Goal: Task Accomplishment & Management: Manage account settings

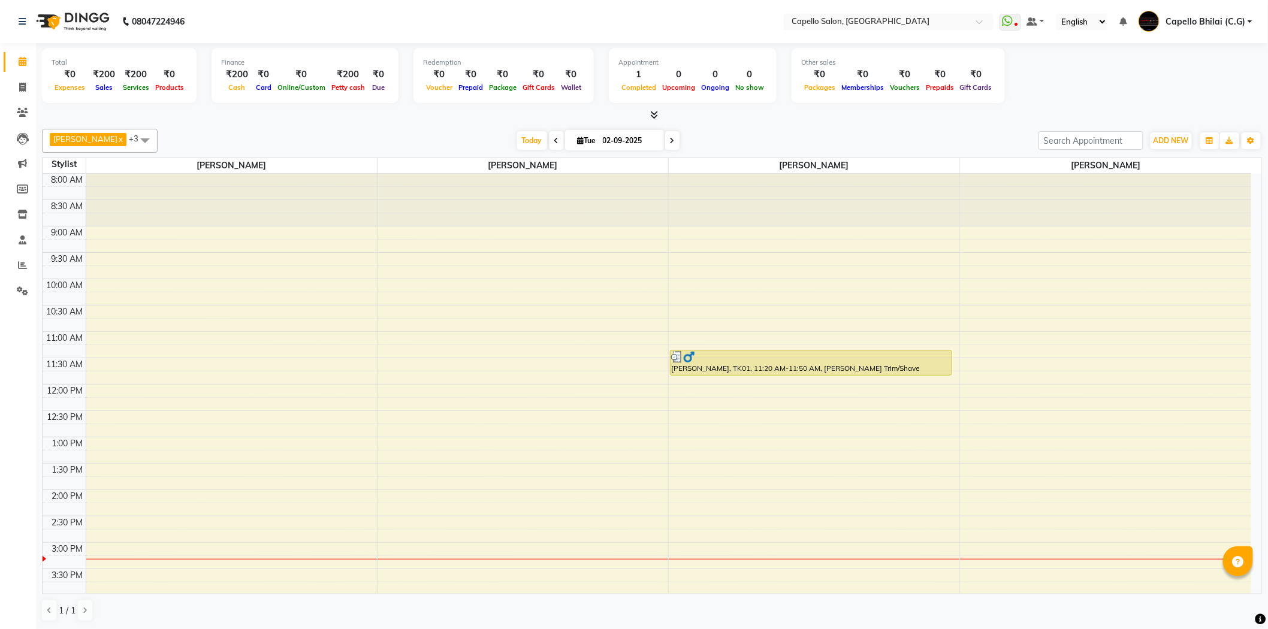
click at [652, 119] on icon at bounding box center [655, 114] width 8 height 9
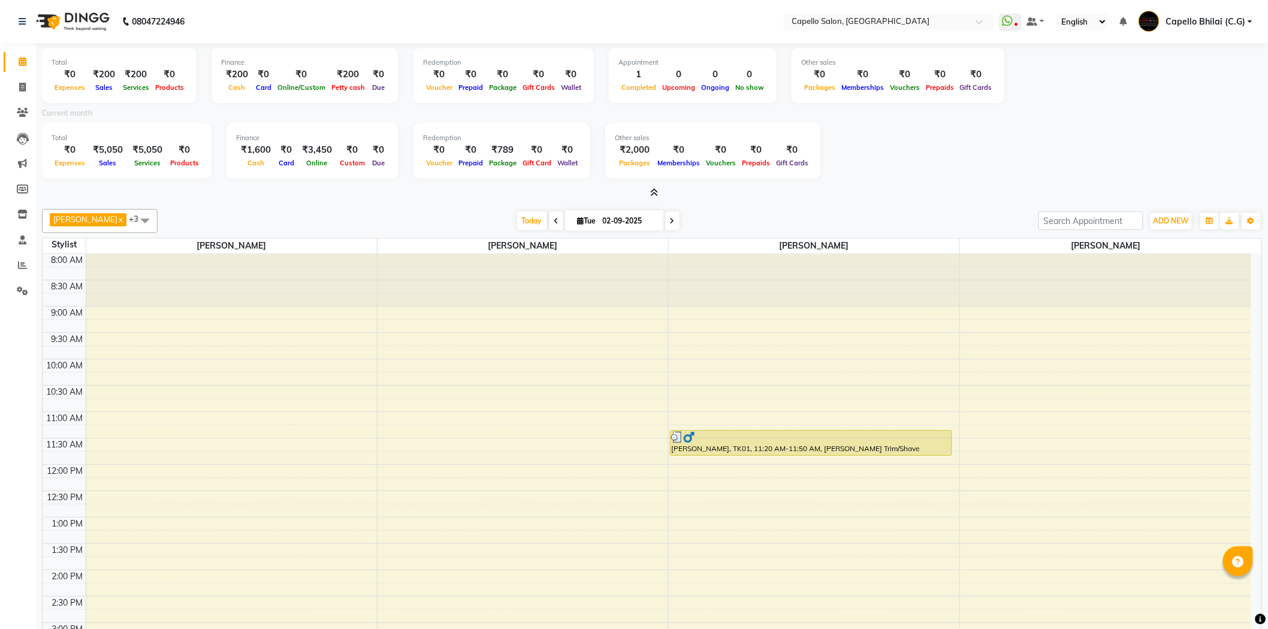
click at [657, 189] on icon at bounding box center [655, 192] width 8 height 9
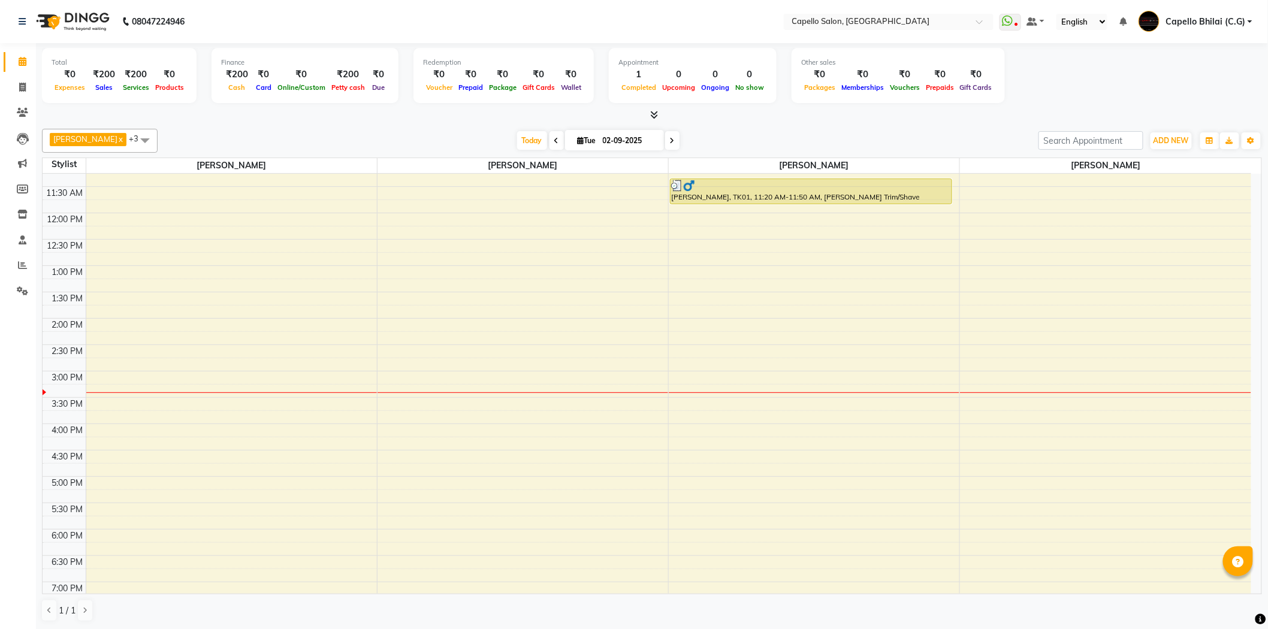
scroll to position [321, 0]
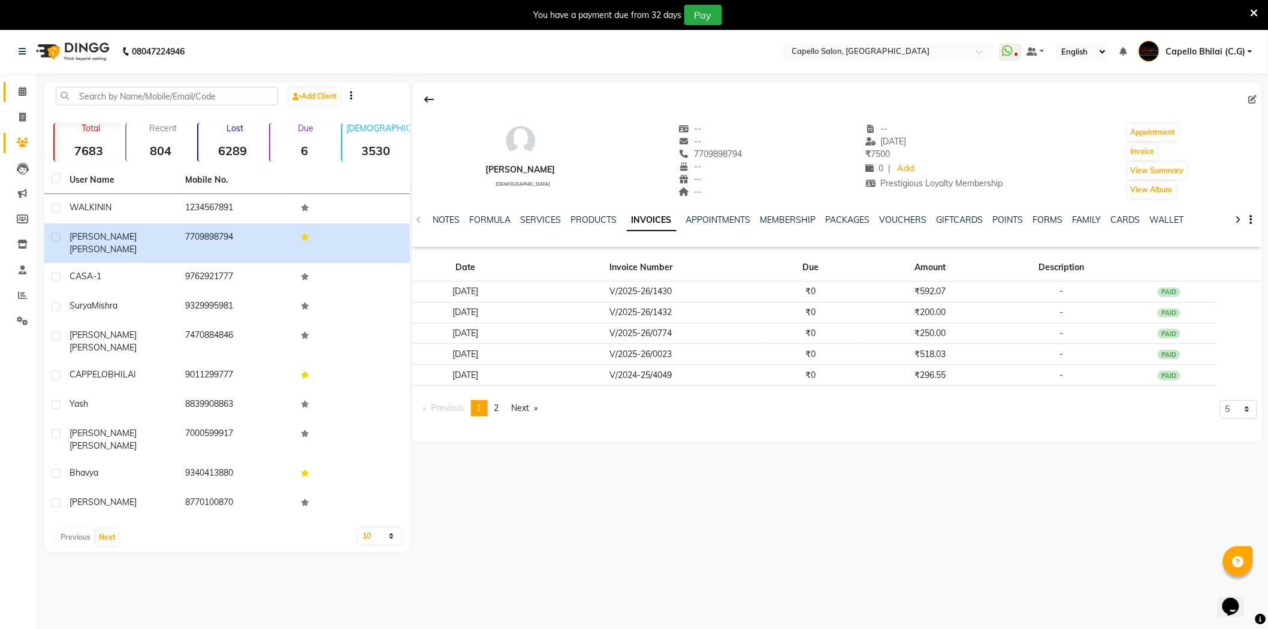
click at [16, 93] on span at bounding box center [22, 92] width 21 height 14
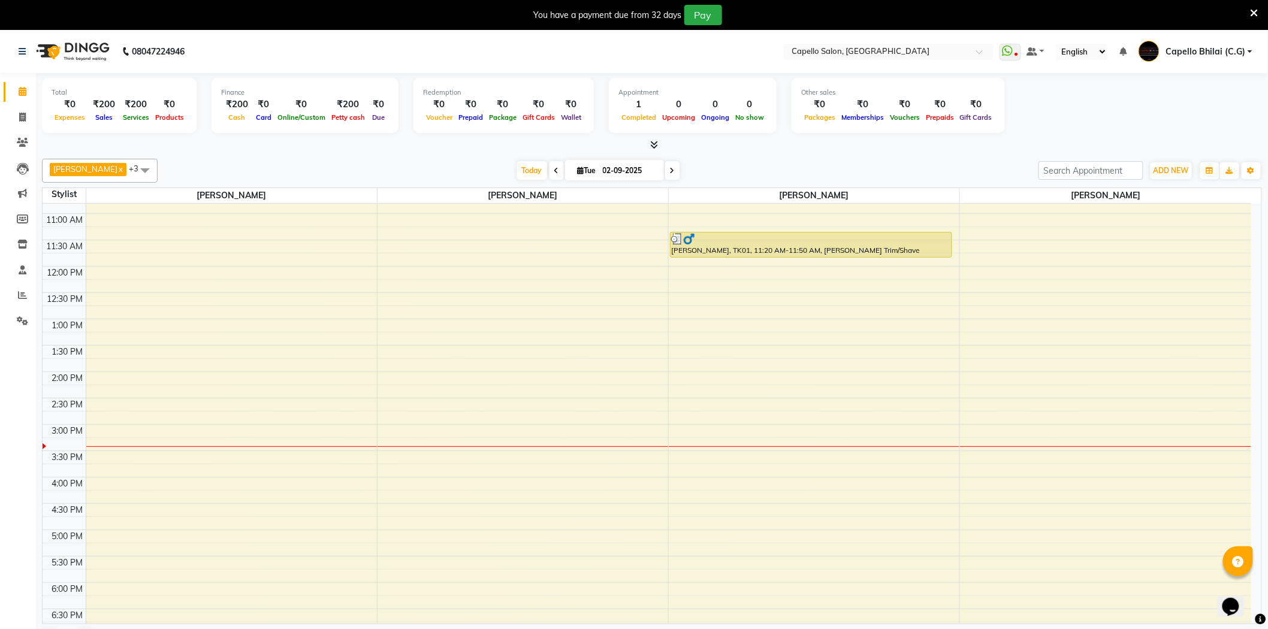
scroll to position [121, 0]
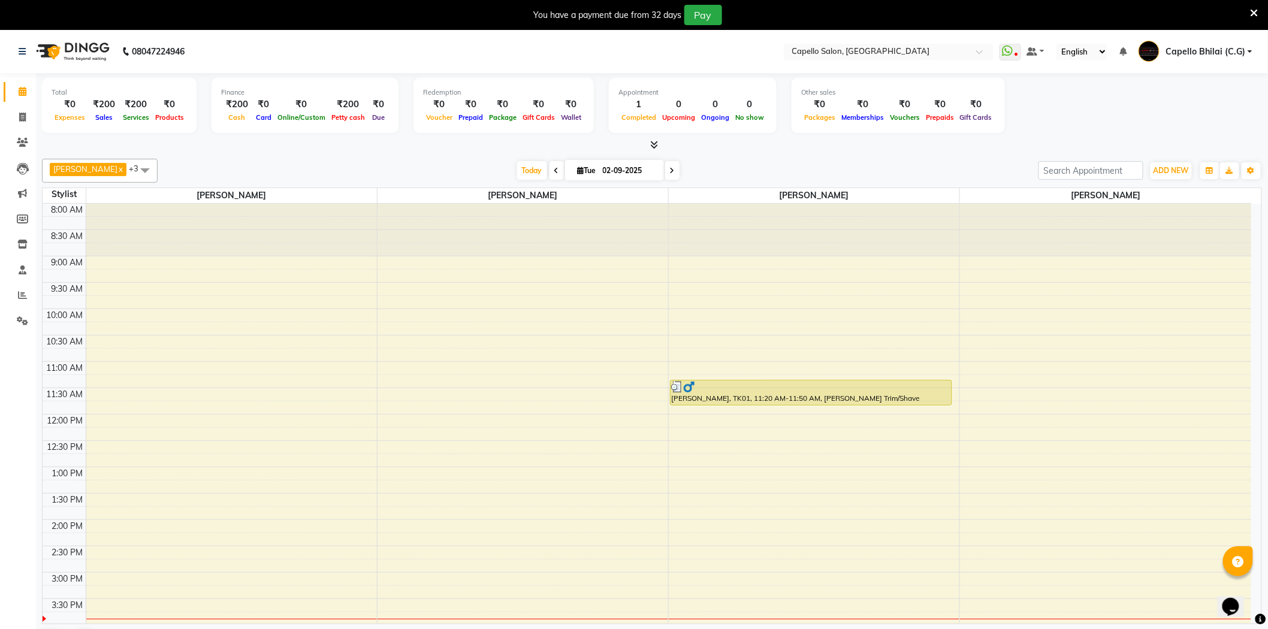
click at [1253, 1] on div "You have a payment due from 32 days Pay" at bounding box center [634, 15] width 1268 height 30
click at [1251, 13] on icon at bounding box center [1255, 13] width 8 height 11
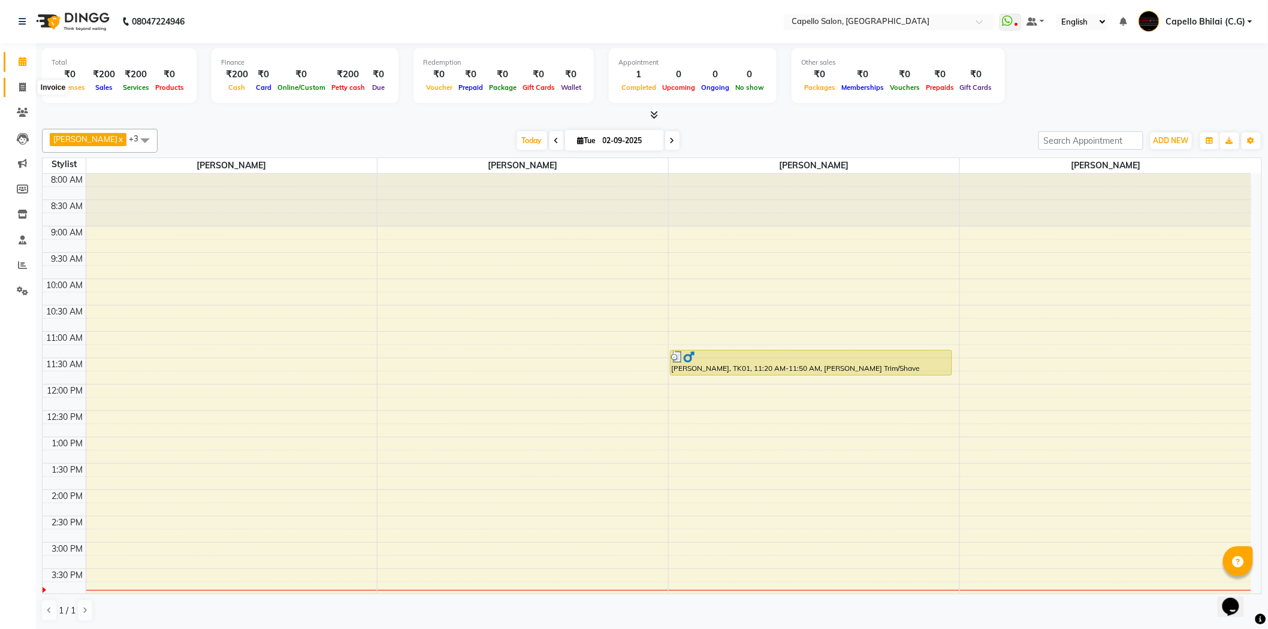
click at [19, 90] on icon at bounding box center [22, 87] width 7 height 9
select select "service"
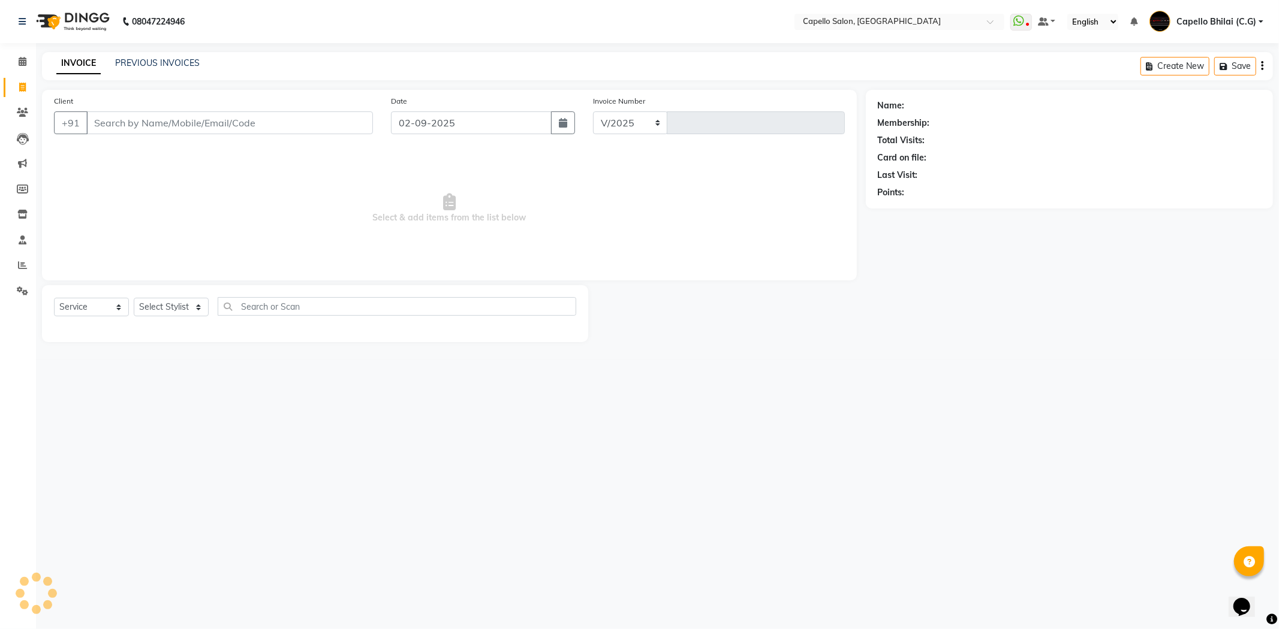
select select "809"
type input "2212"
click at [162, 311] on select "Select Stylist ADMIN Anjali Tandia Ashish Kadwe Capello Bhilai (C.G) Nazma Shei…" at bounding box center [171, 307] width 75 height 19
select select "17882"
click at [134, 299] on select "Select Stylist ADMIN Anjali Tandia Ashish Kadwe Capello Bhilai (C.G) Nazma Shei…" at bounding box center [171, 307] width 75 height 19
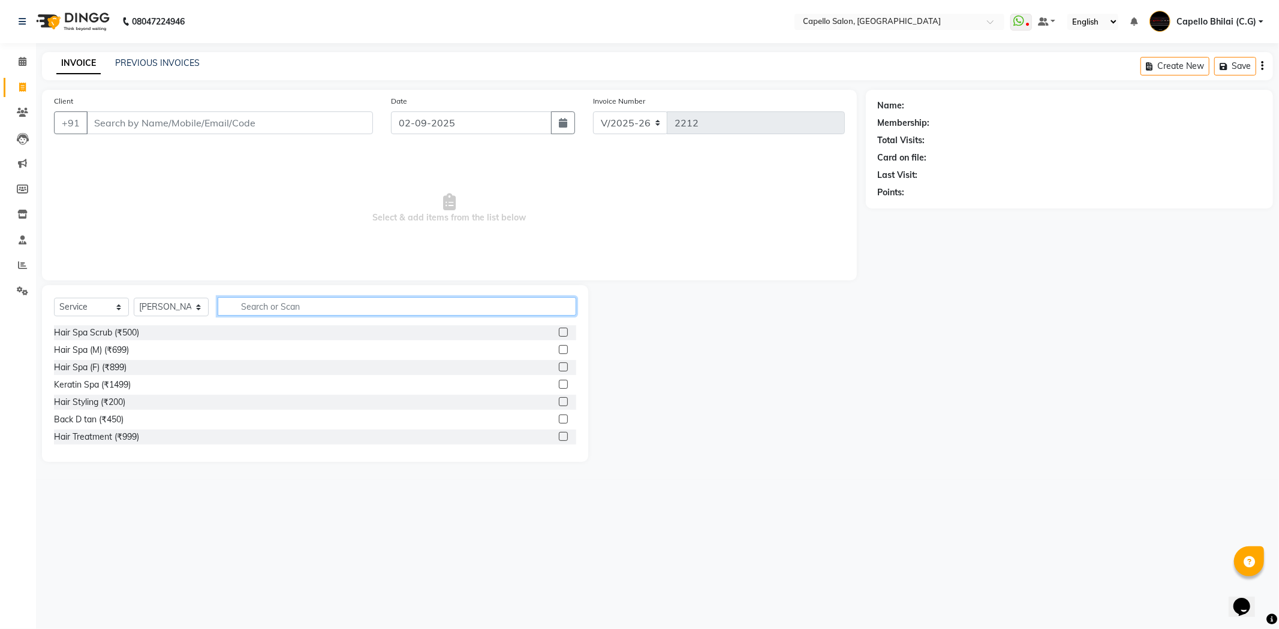
click at [278, 303] on input "text" at bounding box center [397, 306] width 358 height 19
type input "cut"
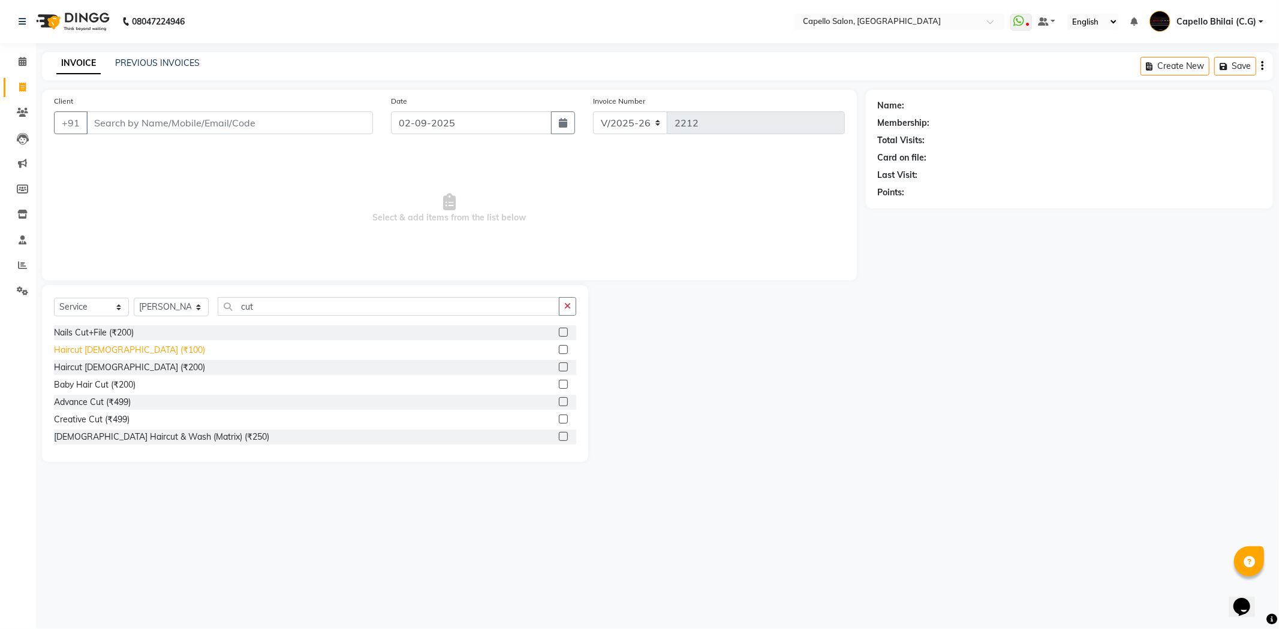
click at [113, 348] on div "Haircut male (₹100)" at bounding box center [129, 350] width 151 height 13
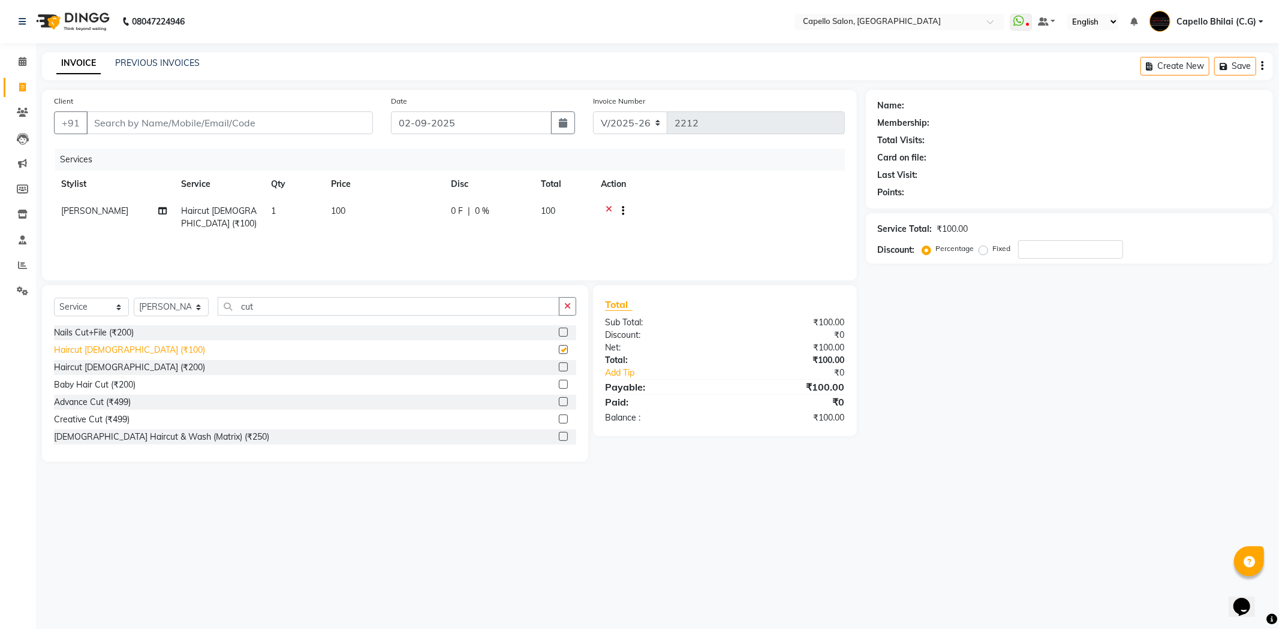
checkbox input "false"
click at [376, 210] on td "100" at bounding box center [384, 218] width 120 height 40
select select "17882"
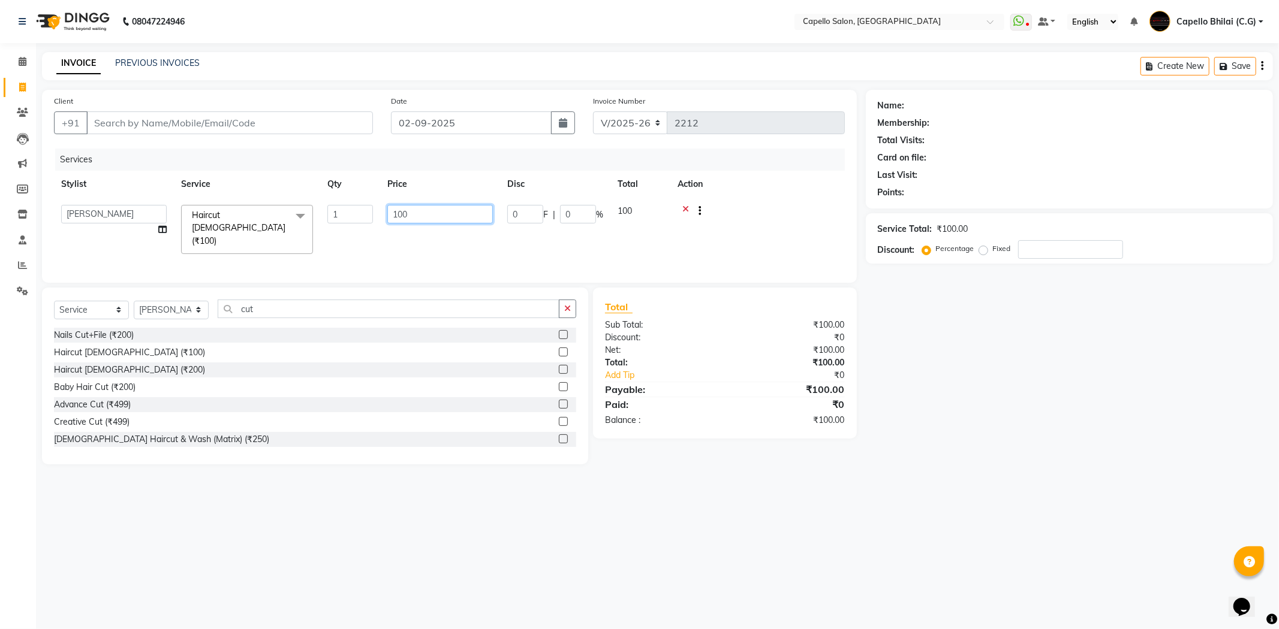
drag, startPoint x: 385, startPoint y: 216, endPoint x: 376, endPoint y: 224, distance: 12.3
click at [376, 224] on tr "ADMIN Anjali Tandia Ashish Kadwe Capello Bhilai (C.G) Nazma Sheikh Nitish Sen P…" at bounding box center [449, 230] width 791 height 64
drag, startPoint x: 399, startPoint y: 218, endPoint x: 376, endPoint y: 224, distance: 23.4
click at [376, 224] on tr "ADMIN Anjali Tandia Ashish Kadwe Capello Bhilai (C.G) Nazma Sheikh Nitish Sen P…" at bounding box center [449, 230] width 791 height 64
type input "200"
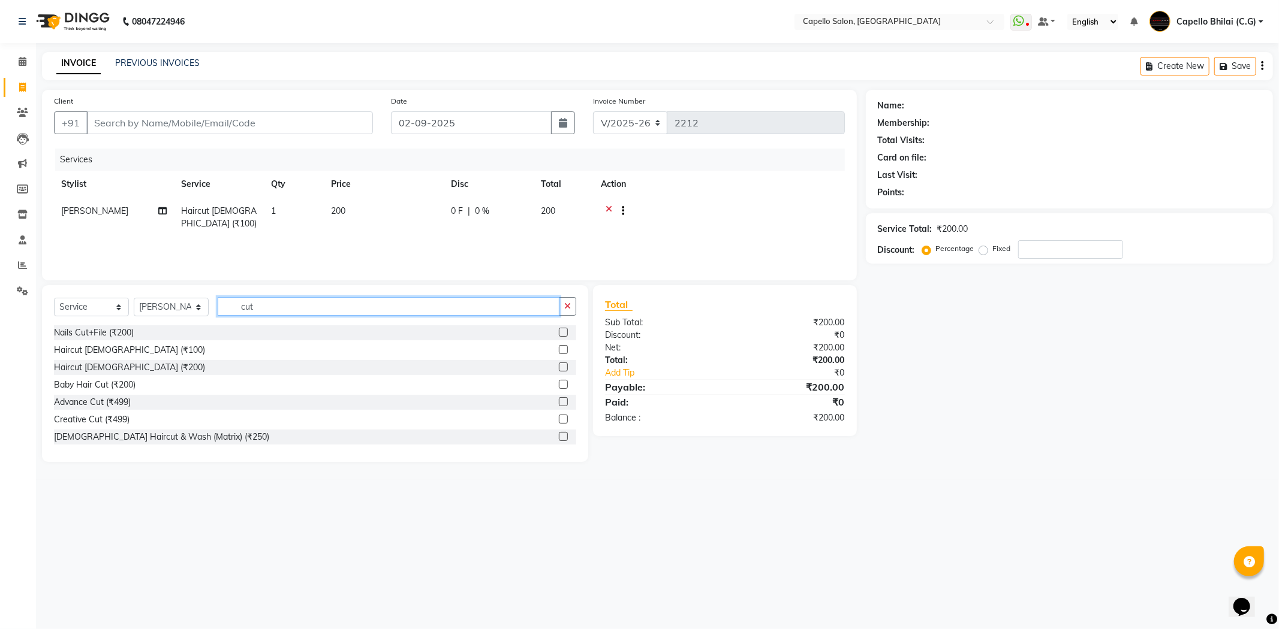
drag, startPoint x: 291, startPoint y: 308, endPoint x: 200, endPoint y: 311, distance: 91.8
click at [200, 311] on div "Select Service Product Membership Package Voucher Prepaid Gift Card Select Styl…" at bounding box center [315, 311] width 522 height 28
type input "be"
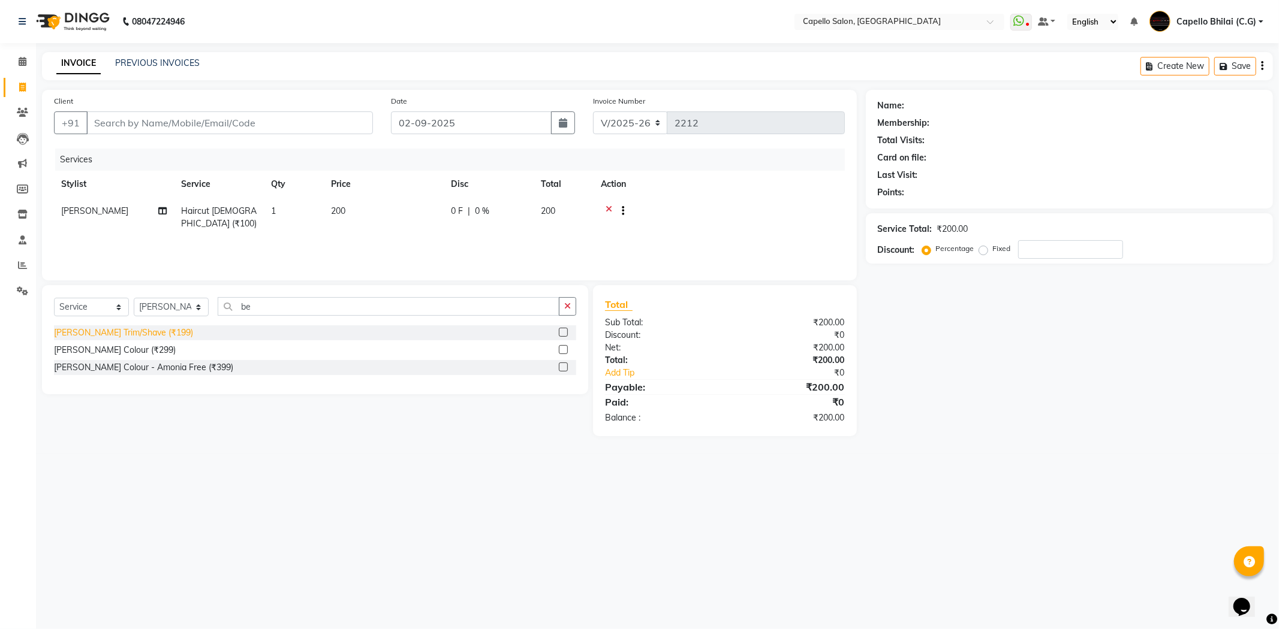
click at [110, 336] on div "Beard Trim/Shave (₹199)" at bounding box center [123, 333] width 139 height 13
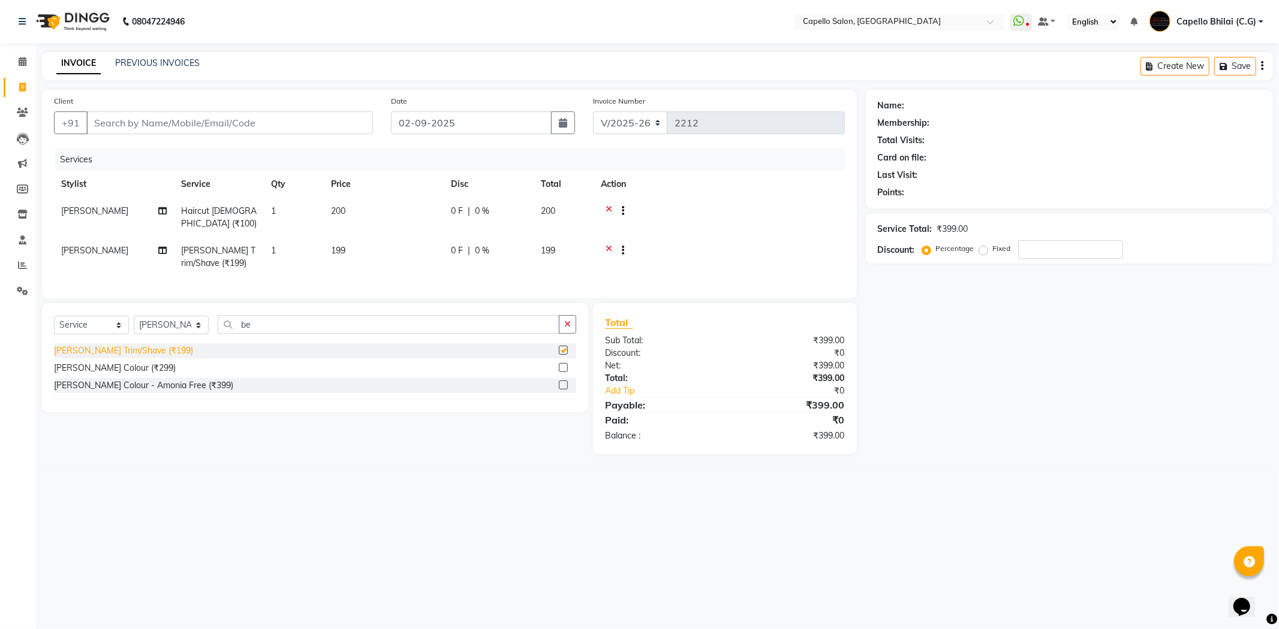
checkbox input "false"
click at [357, 256] on td "199" at bounding box center [384, 257] width 120 height 40
select select "17882"
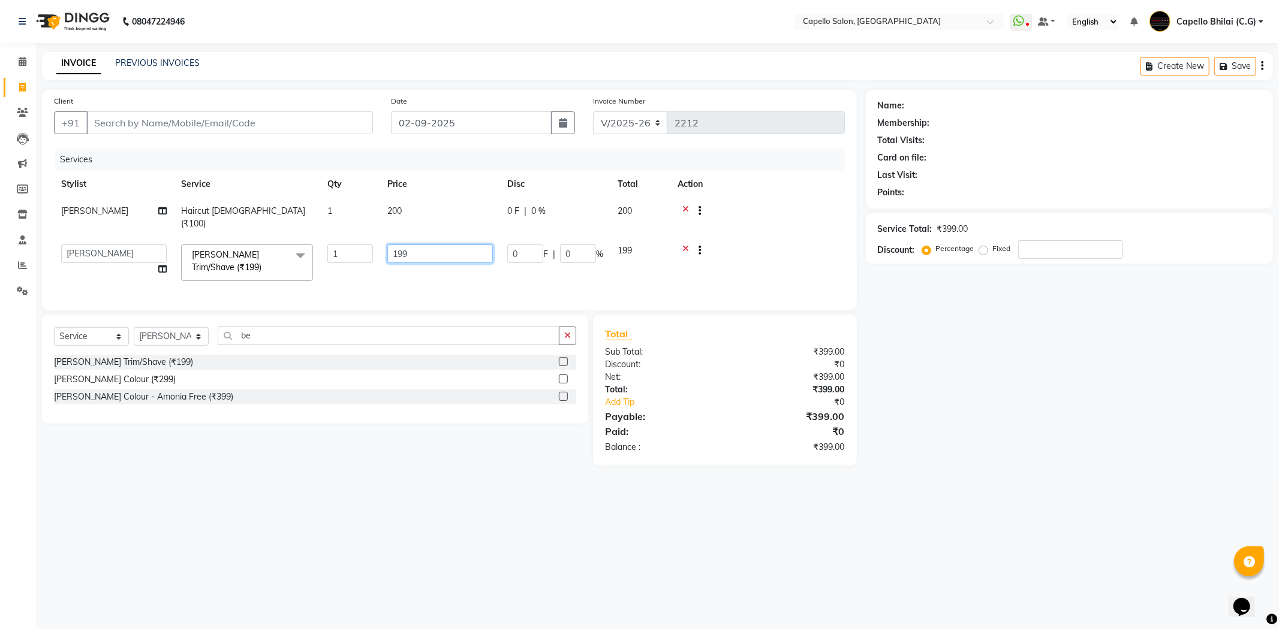
drag, startPoint x: 409, startPoint y: 247, endPoint x: 354, endPoint y: 252, distance: 56.0
click at [354, 252] on tr "ADMIN Anjali Tandia Ashish Kadwe Capello Bhilai (C.G) Nazma Sheikh Nitish Sen P…" at bounding box center [449, 262] width 791 height 51
type input "200"
click at [711, 475] on main "INVOICE PREVIOUS INVOICES Create New Save Client +91 Date 02-09-2025 Invoice Nu…" at bounding box center [657, 268] width 1243 height 432
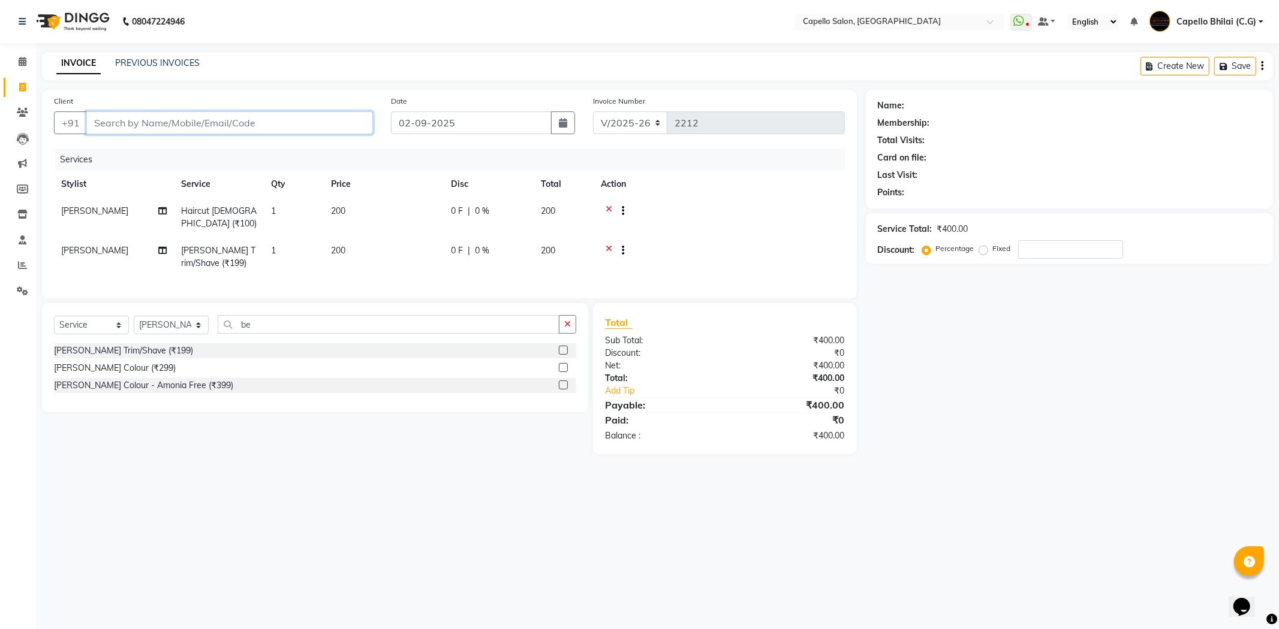
click at [196, 112] on input "Client" at bounding box center [229, 122] width 287 height 23
type input "9"
type input "0"
type input "9011299777"
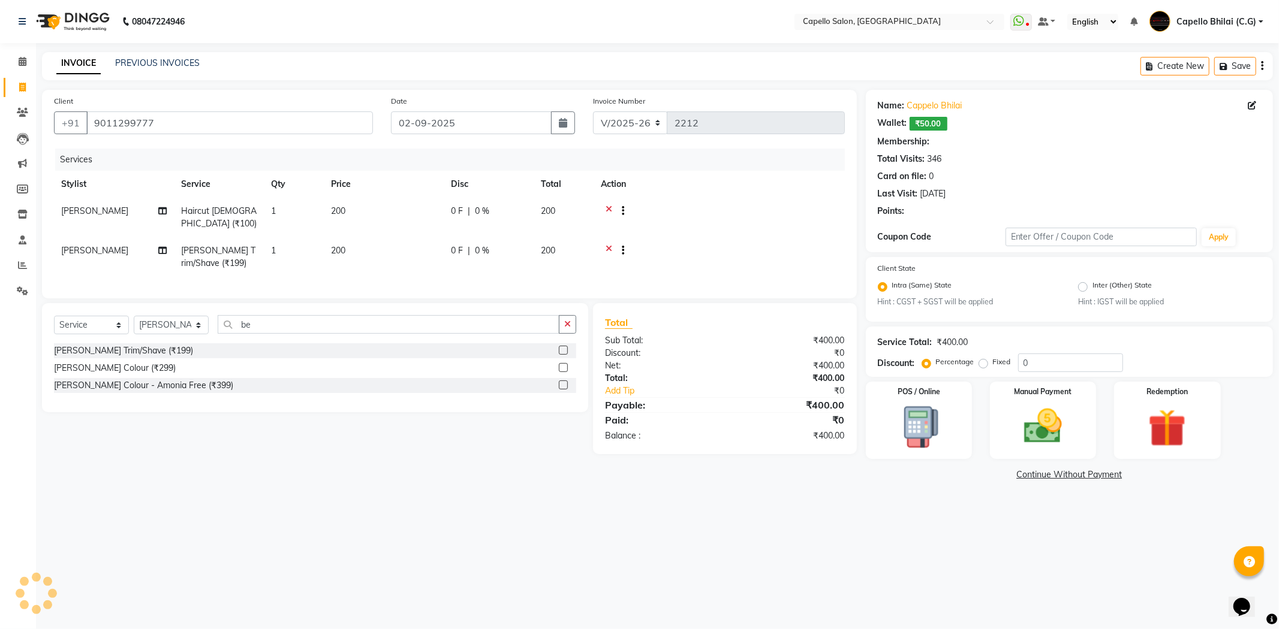
select select "1: Object"
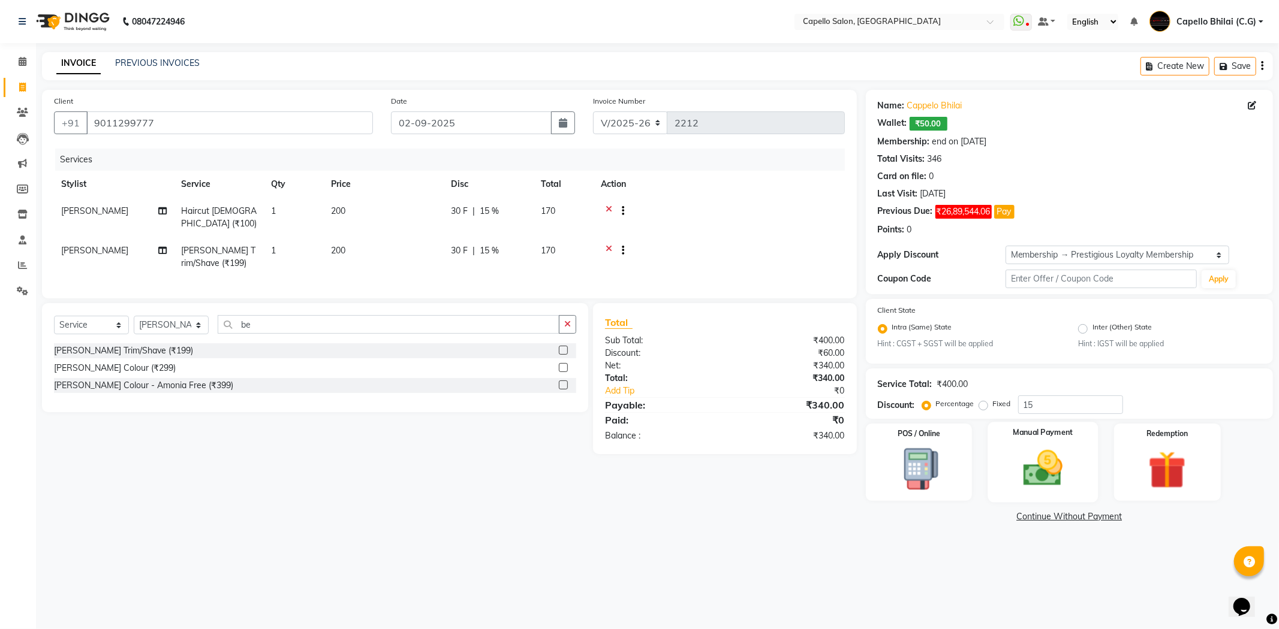
click at [1042, 493] on div "Manual Payment" at bounding box center [1042, 463] width 110 height 80
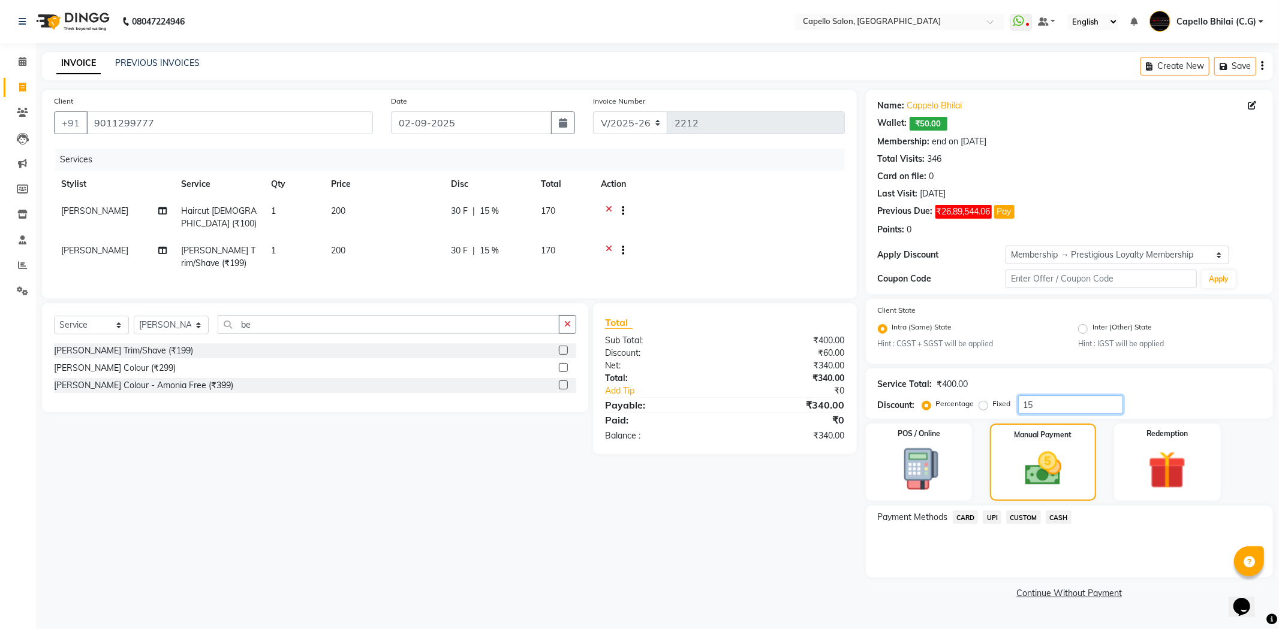
drag, startPoint x: 1057, startPoint y: 405, endPoint x: 1004, endPoint y: 408, distance: 53.4
click at [1004, 408] on div "Percentage Fixed 15" at bounding box center [1023, 405] width 198 height 19
type input "0"
click at [949, 566] on div "Payment Methods CARD UPI CUSTOM CASH" at bounding box center [1069, 542] width 407 height 72
click at [1059, 520] on span "CASH" at bounding box center [1058, 518] width 26 height 14
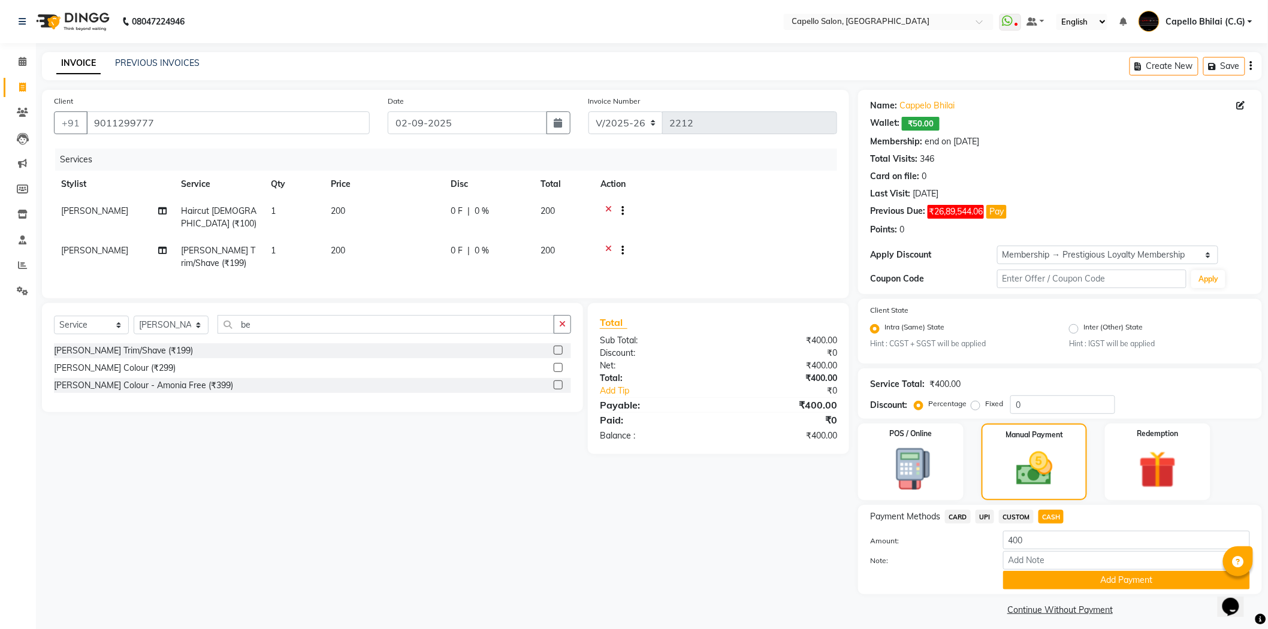
click at [1068, 577] on button "Add Payment" at bounding box center [1126, 580] width 247 height 19
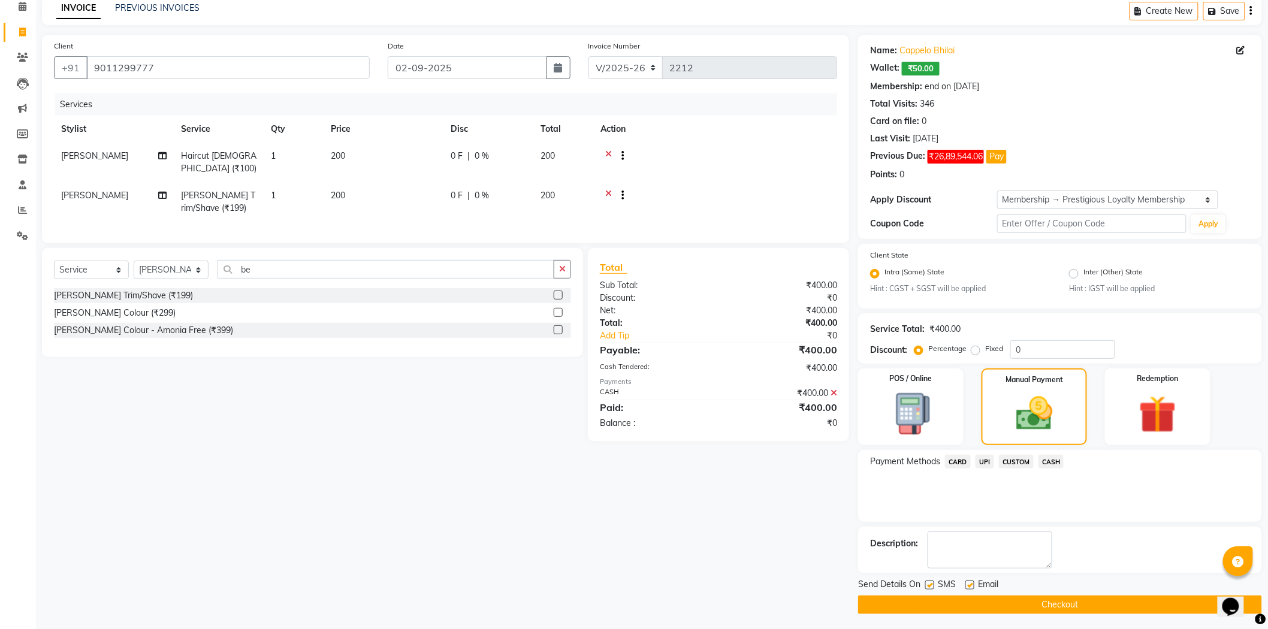
scroll to position [58, 0]
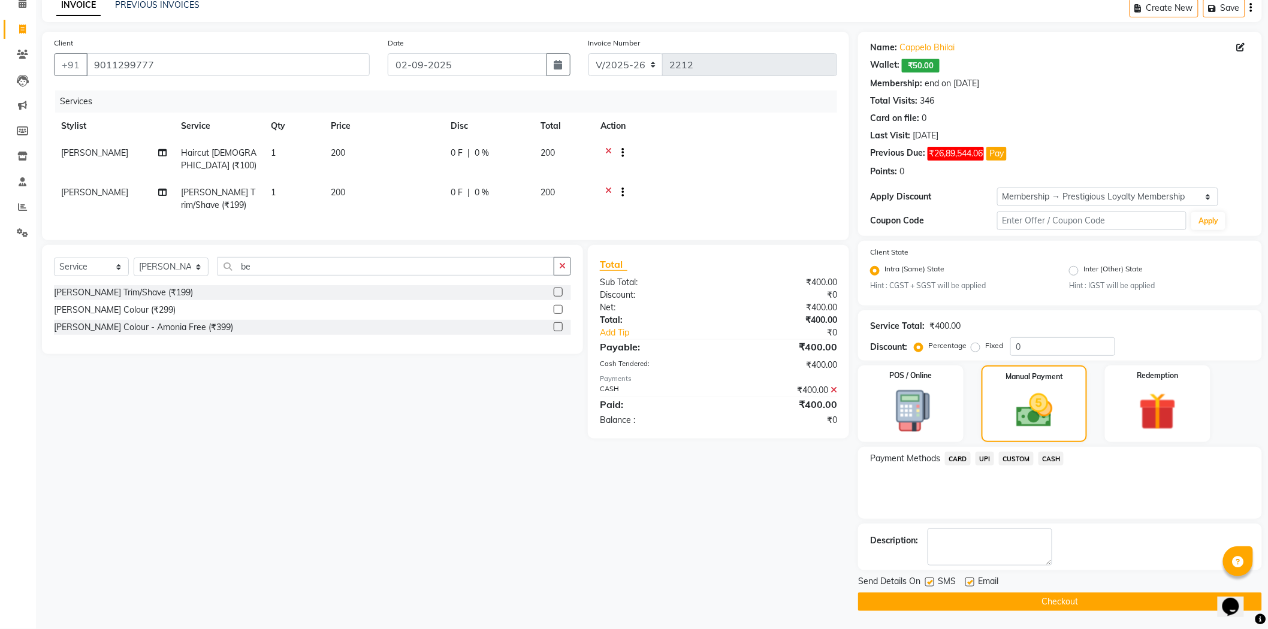
click at [110, 192] on span "[PERSON_NAME]" at bounding box center [94, 192] width 67 height 11
select select "17882"
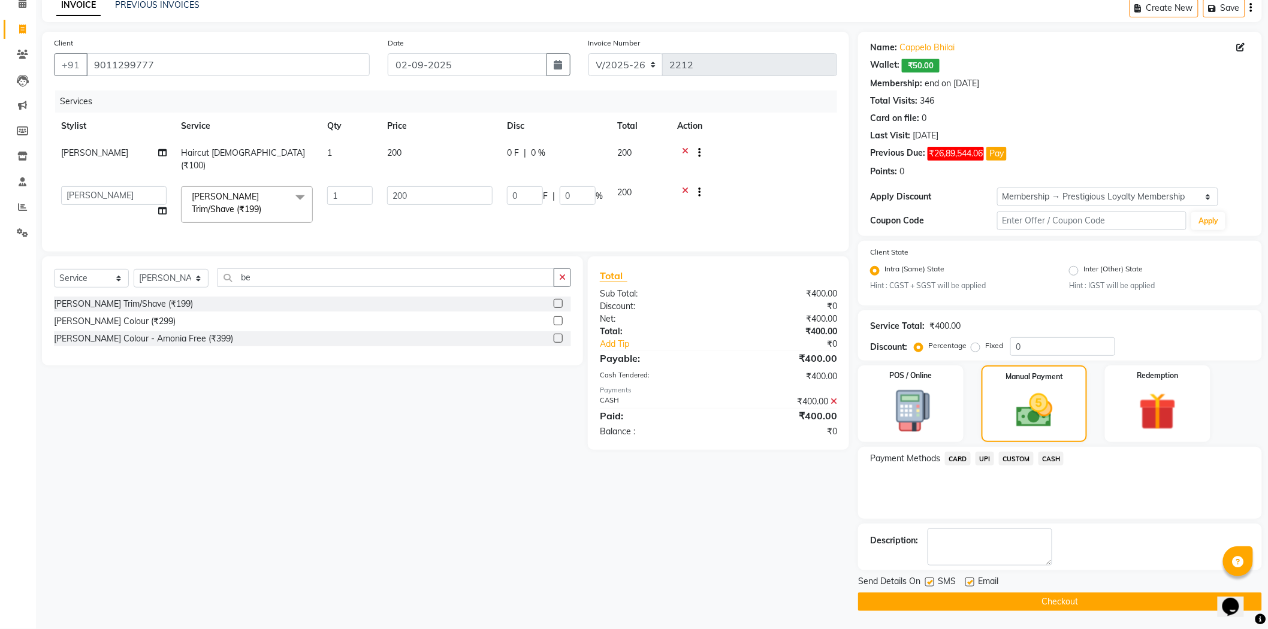
click at [110, 192] on select "ADMIN Anjali Tandia Ashish Kadwe Capello Bhilai (C.G) Nazma Sheikh Nitish Sen P…" at bounding box center [114, 195] width 106 height 19
select select "60545"
click at [894, 597] on button "Checkout" at bounding box center [1060, 602] width 404 height 19
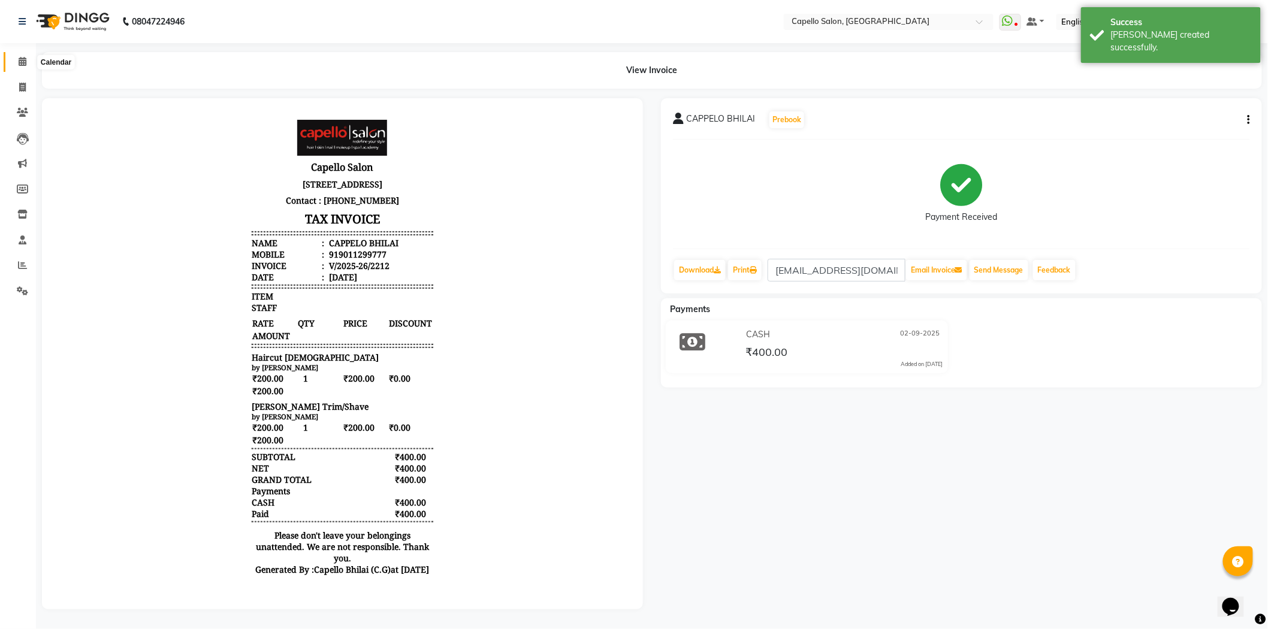
click at [27, 57] on span at bounding box center [22, 62] width 21 height 14
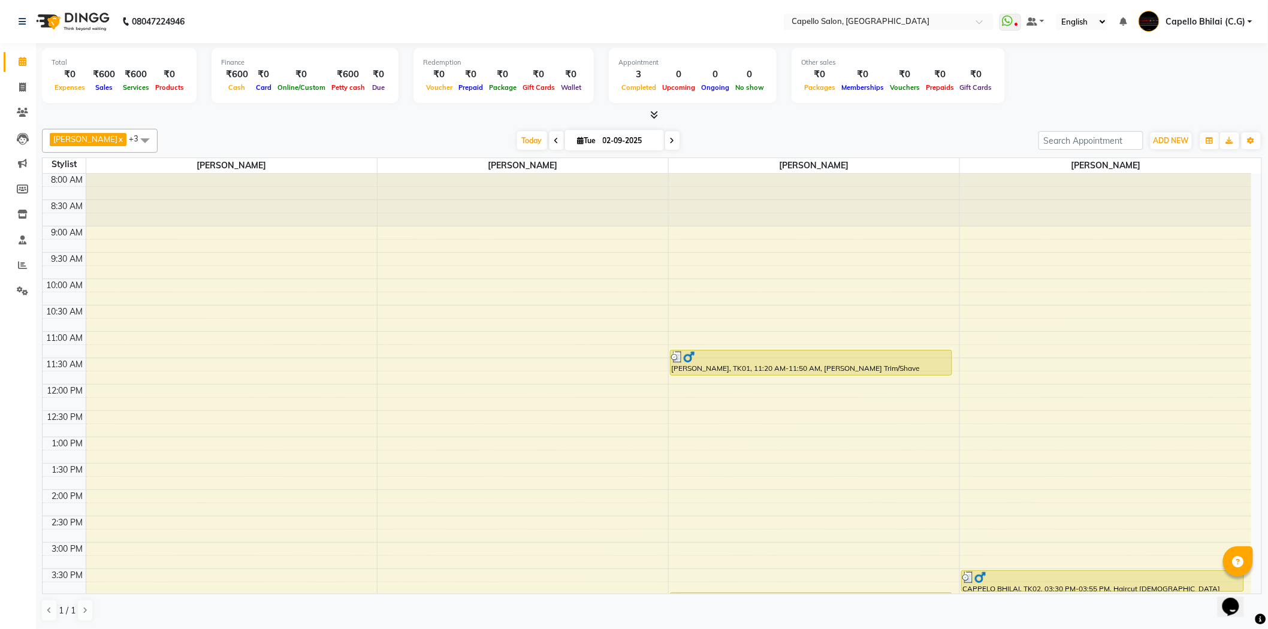
drag, startPoint x: 0, startPoint y: 148, endPoint x: 403, endPoint y: 126, distance: 403.4
click at [403, 126] on div "Nazma Sheikh x Nitish Sen x SANDHYA TEMBHURKAR x YOGENDRA SEN x +3 Select All A…" at bounding box center [652, 375] width 1220 height 503
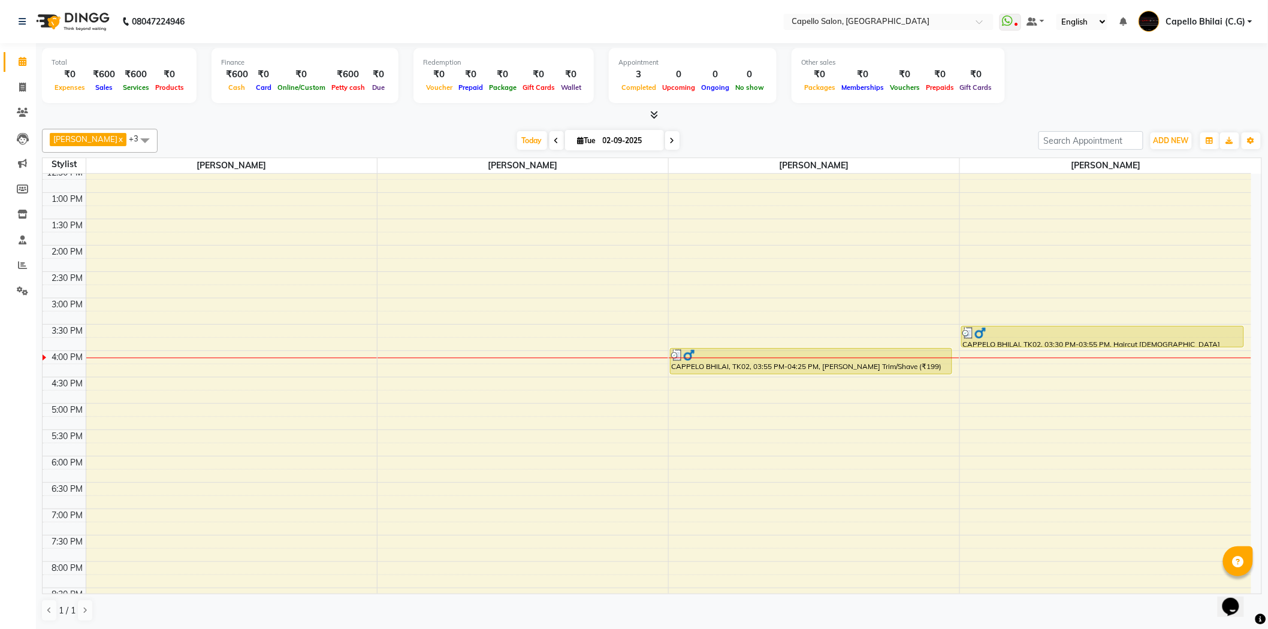
scroll to position [266, 0]
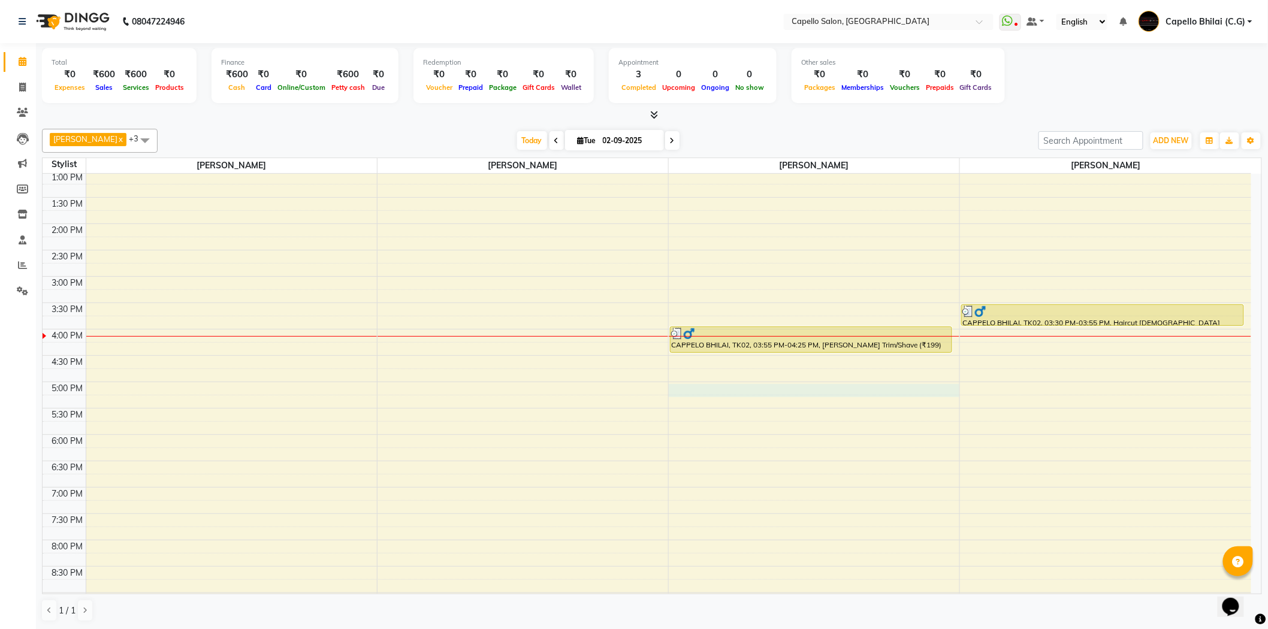
click at [703, 384] on div "8:00 AM 8:30 AM 9:00 AM 9:30 AM 10:00 AM 10:30 AM 11:00 AM 11:30 AM 12:00 PM 12…" at bounding box center [647, 277] width 1209 height 738
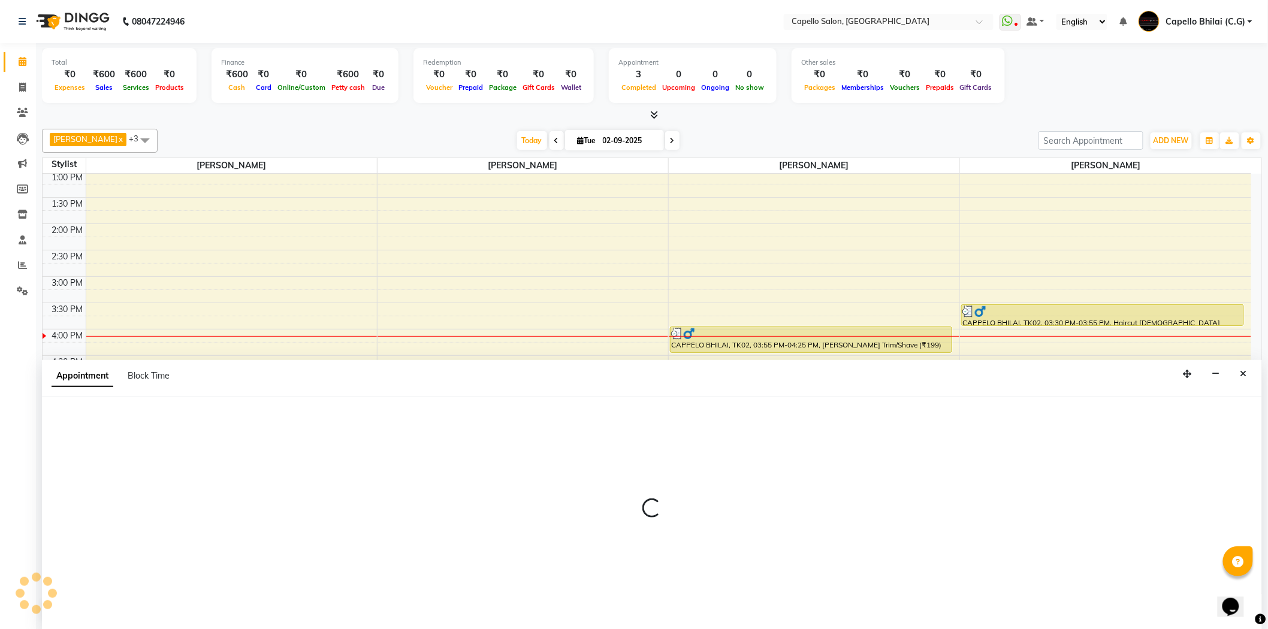
scroll to position [1, 0]
select select "60545"
select select "tentative"
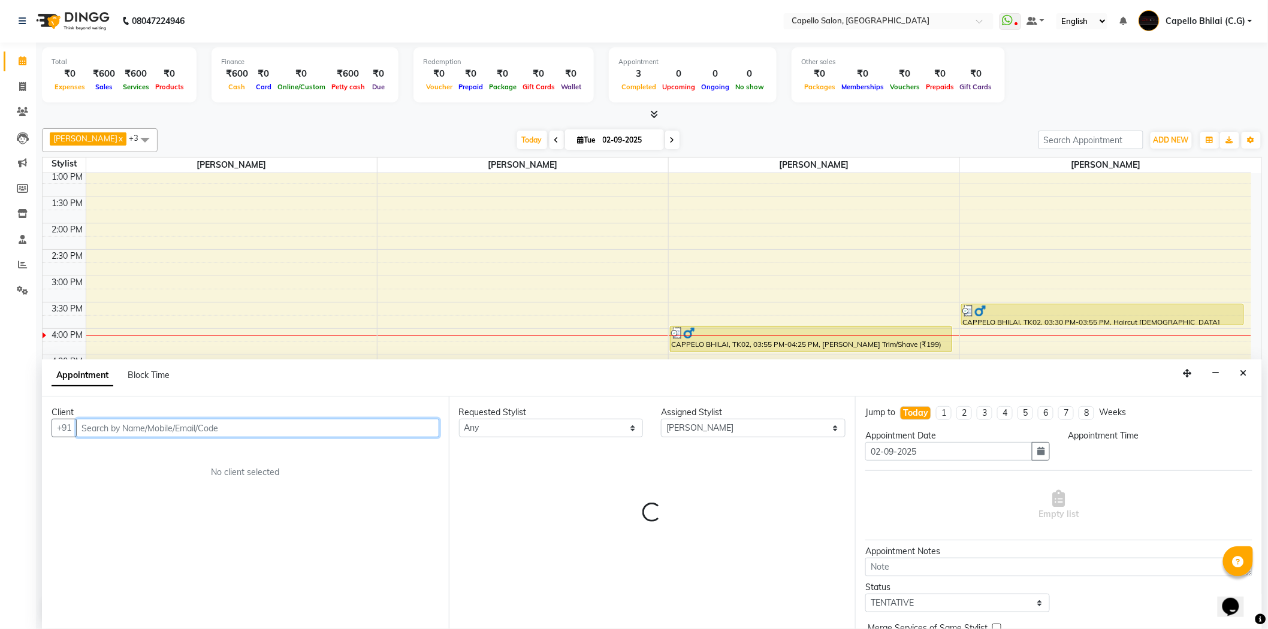
select select "1020"
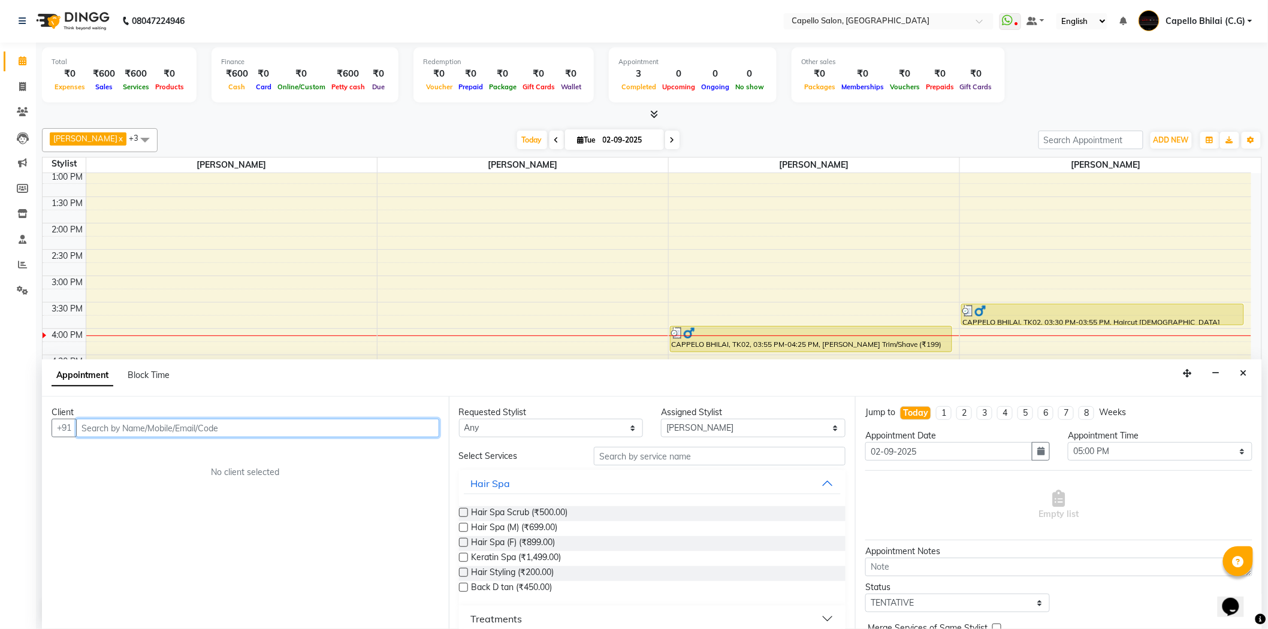
click at [216, 429] on input "text" at bounding box center [257, 428] width 363 height 19
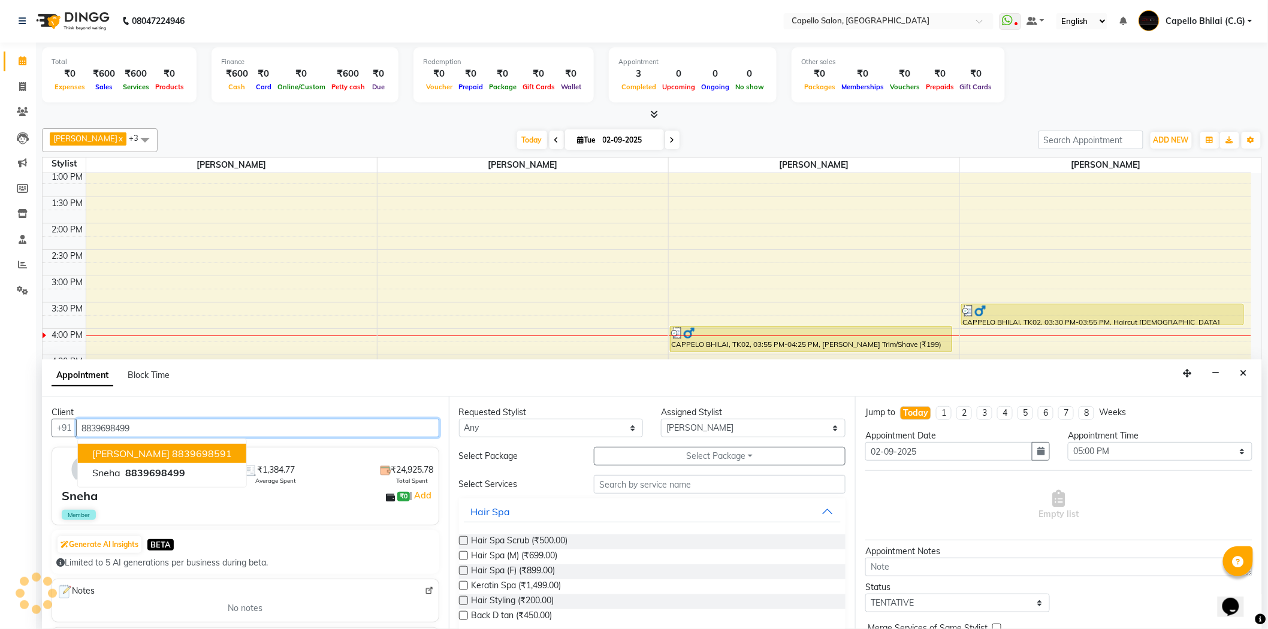
type input "8839698499"
click at [350, 512] on div "Member" at bounding box center [247, 515] width 370 height 10
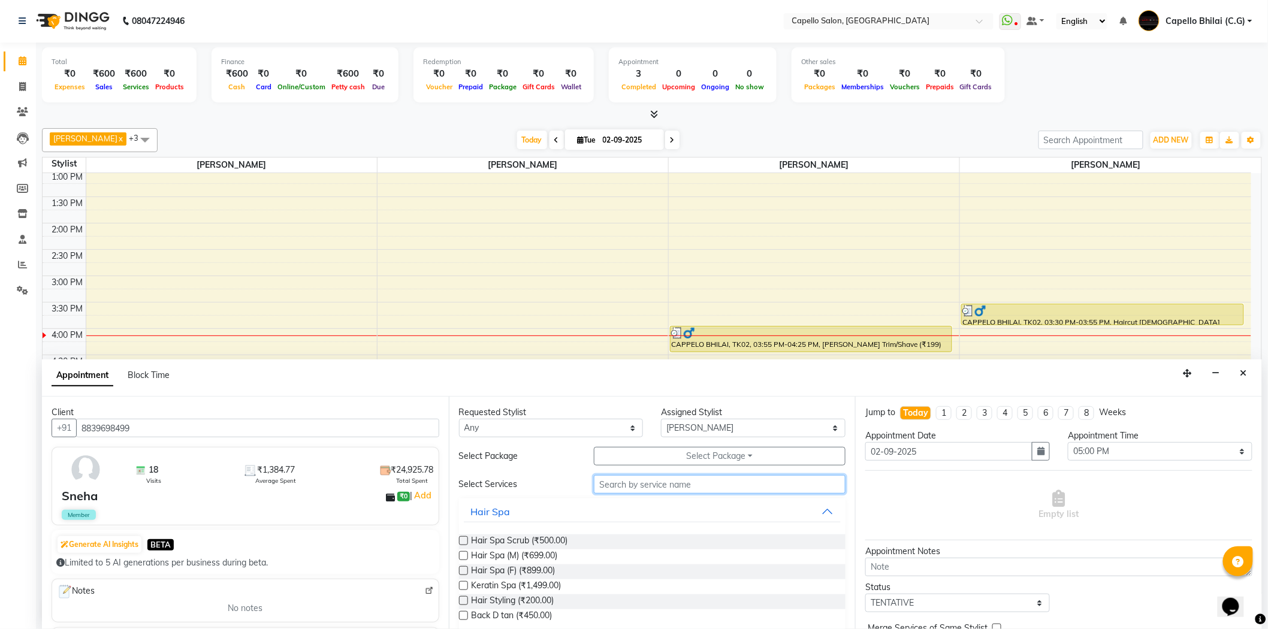
click at [645, 486] on input "text" at bounding box center [720, 484] width 252 height 19
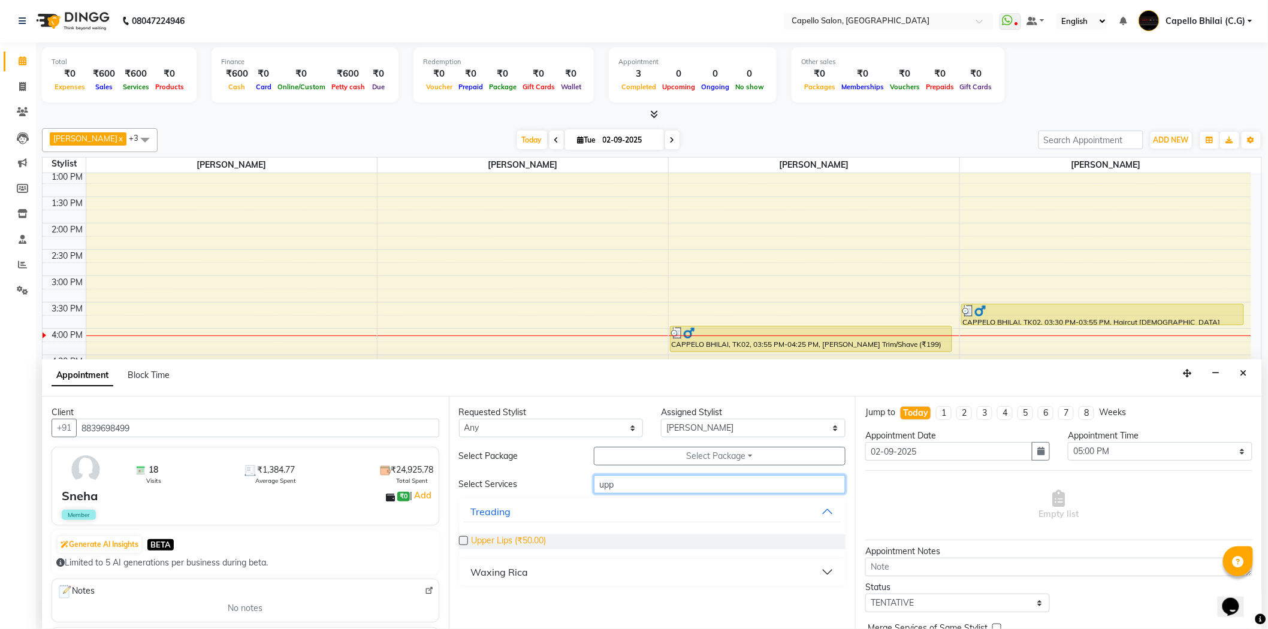
type input "upp"
click at [518, 546] on span "Upper Lips (₹50.00)" at bounding box center [509, 542] width 75 height 15
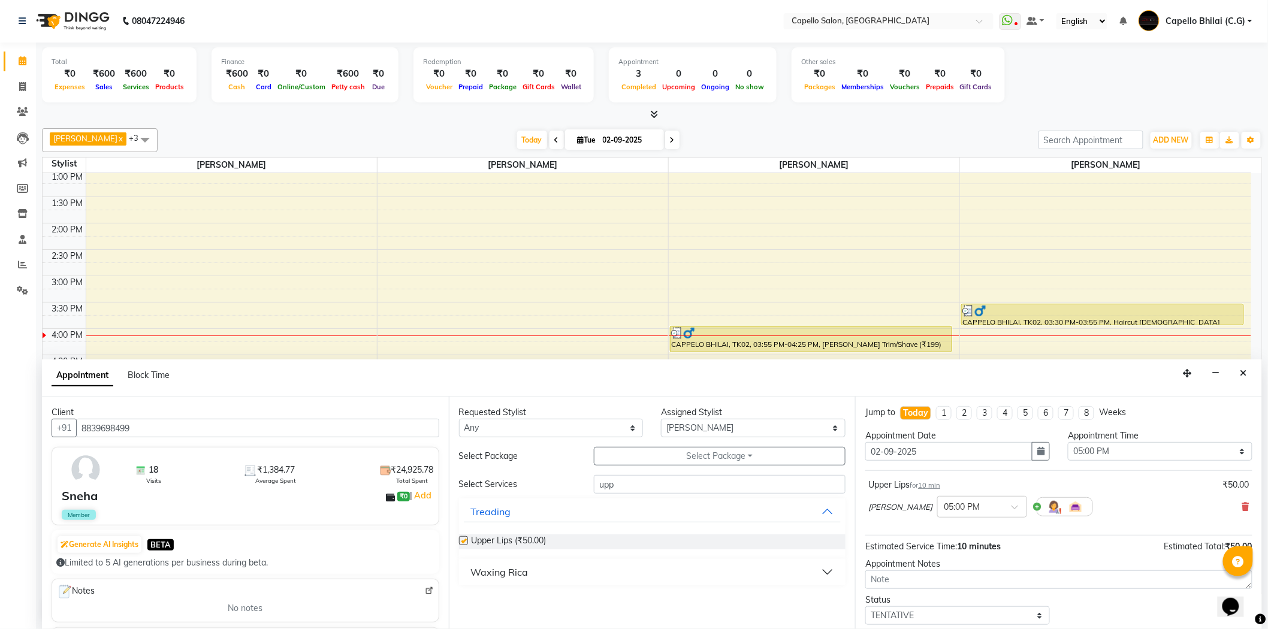
checkbox input "false"
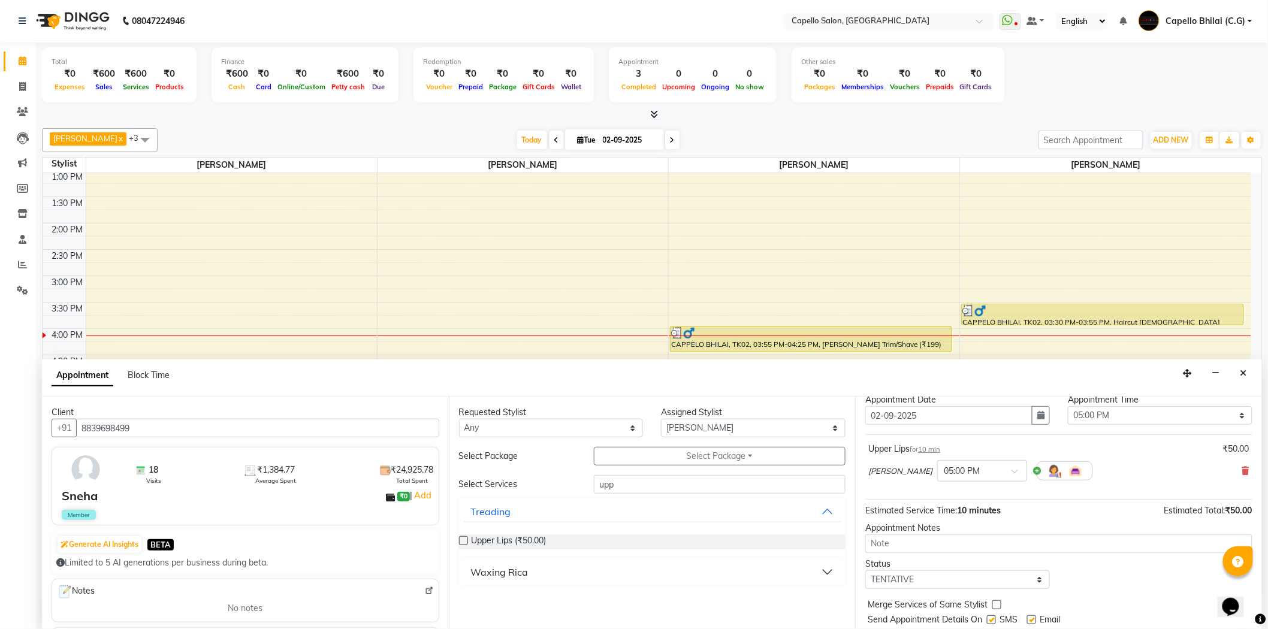
scroll to position [71, 0]
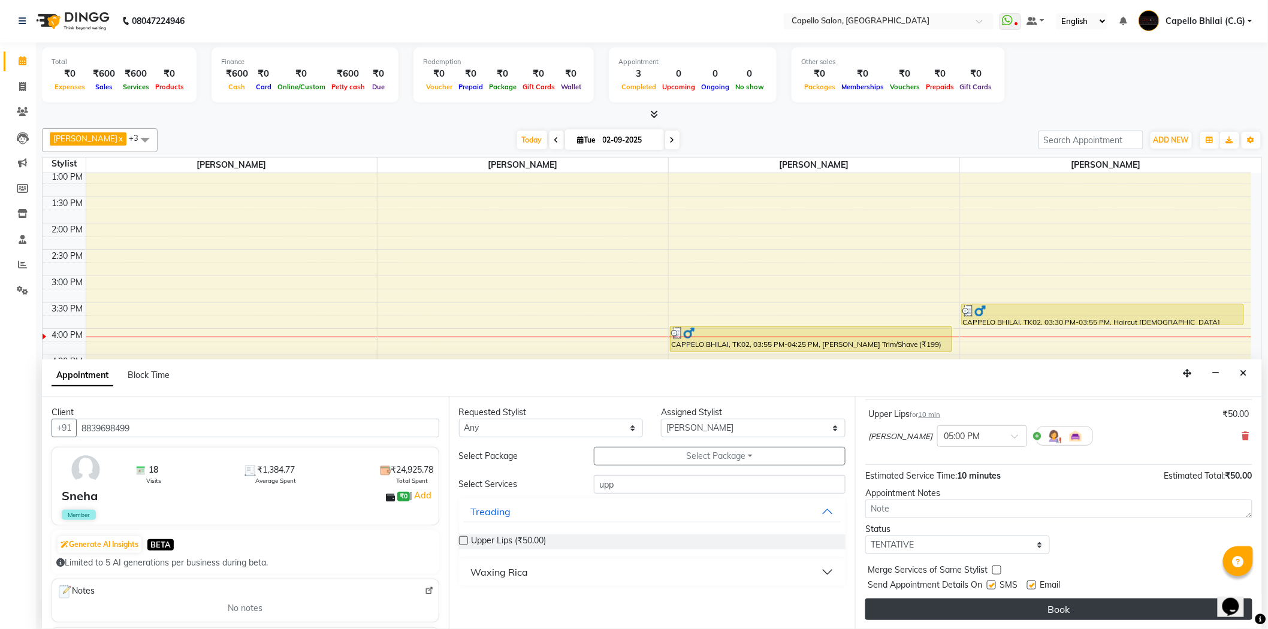
click at [940, 610] on button "Book" at bounding box center [1059, 610] width 387 height 22
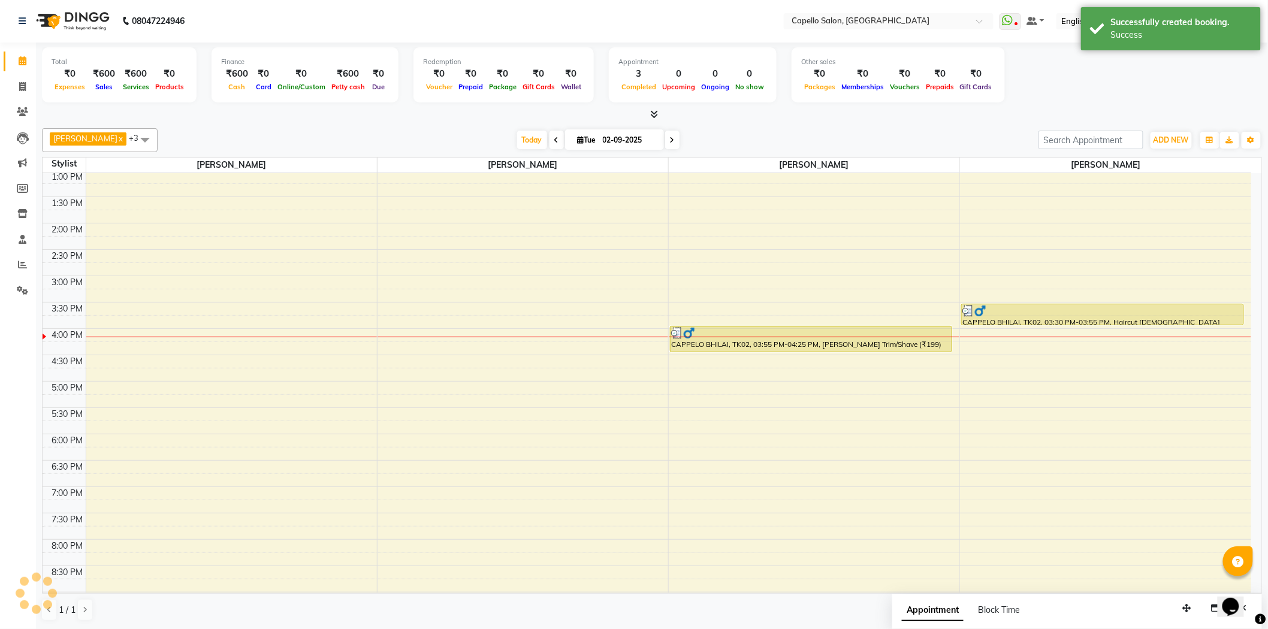
scroll to position [0, 0]
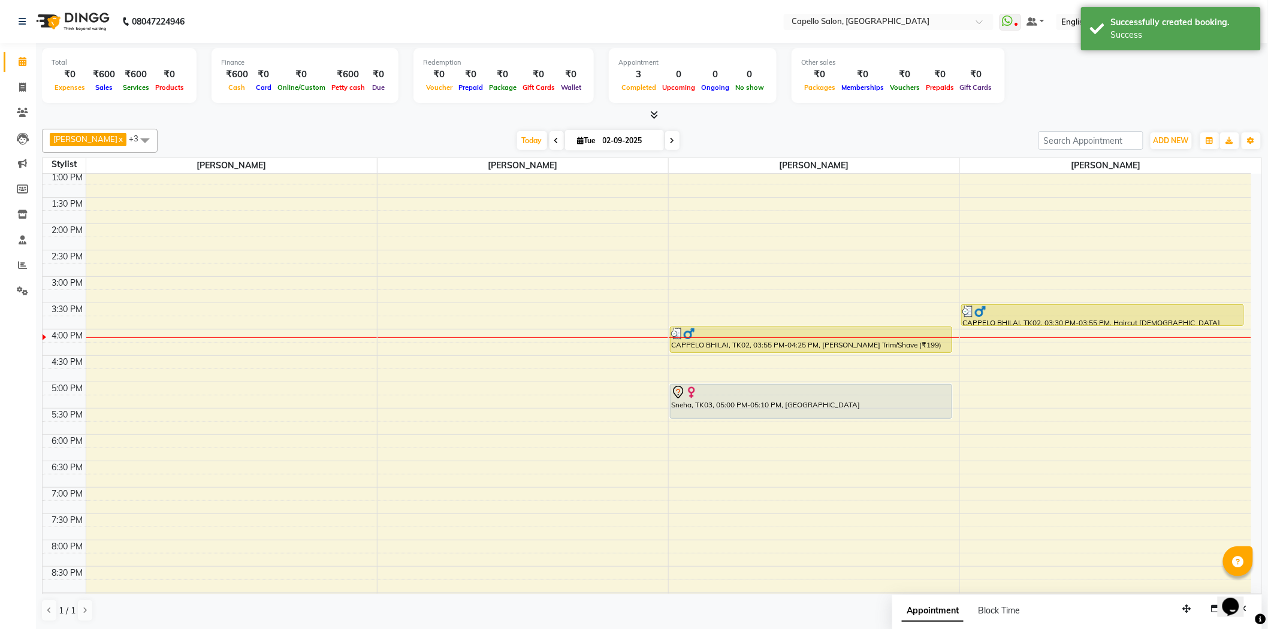
drag, startPoint x: 784, startPoint y: 393, endPoint x: 784, endPoint y: 414, distance: 21.0
click at [784, 414] on div "Surya Mishra, TK01, 11:20 AM-11:50 AM, Beard Trim/Shave CAPPELO BHILAI, TK02, 0…" at bounding box center [814, 277] width 291 height 738
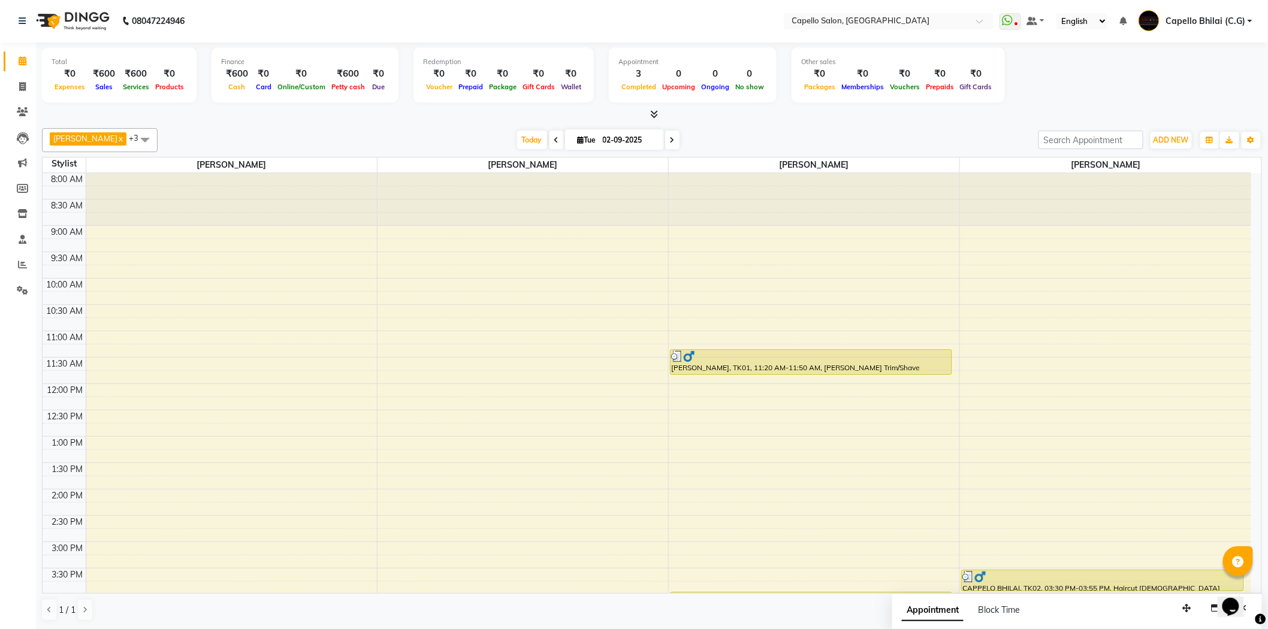
scroll to position [321, 0]
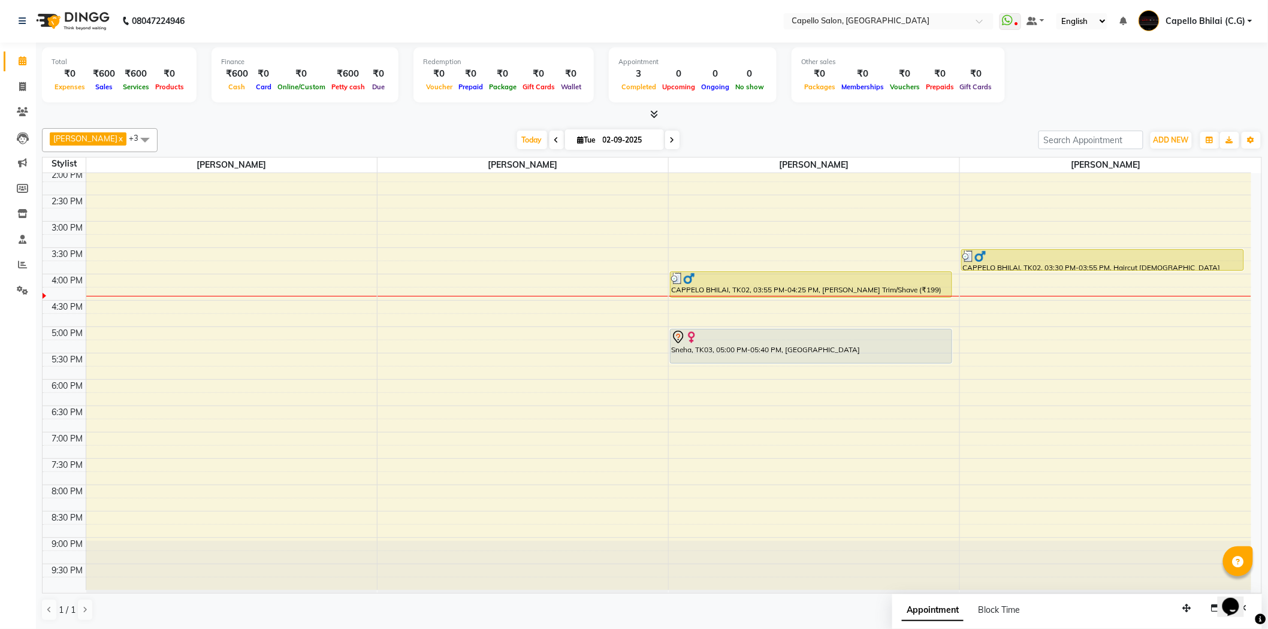
click at [649, 111] on span at bounding box center [652, 114] width 13 height 13
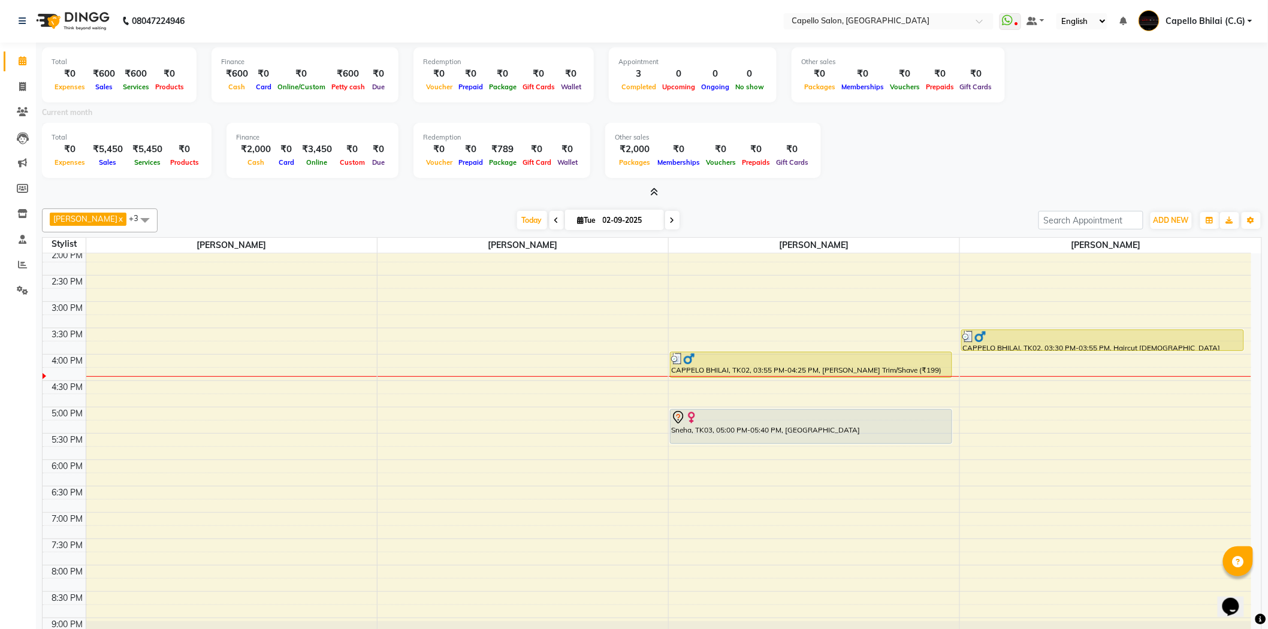
click at [651, 189] on icon at bounding box center [655, 192] width 8 height 9
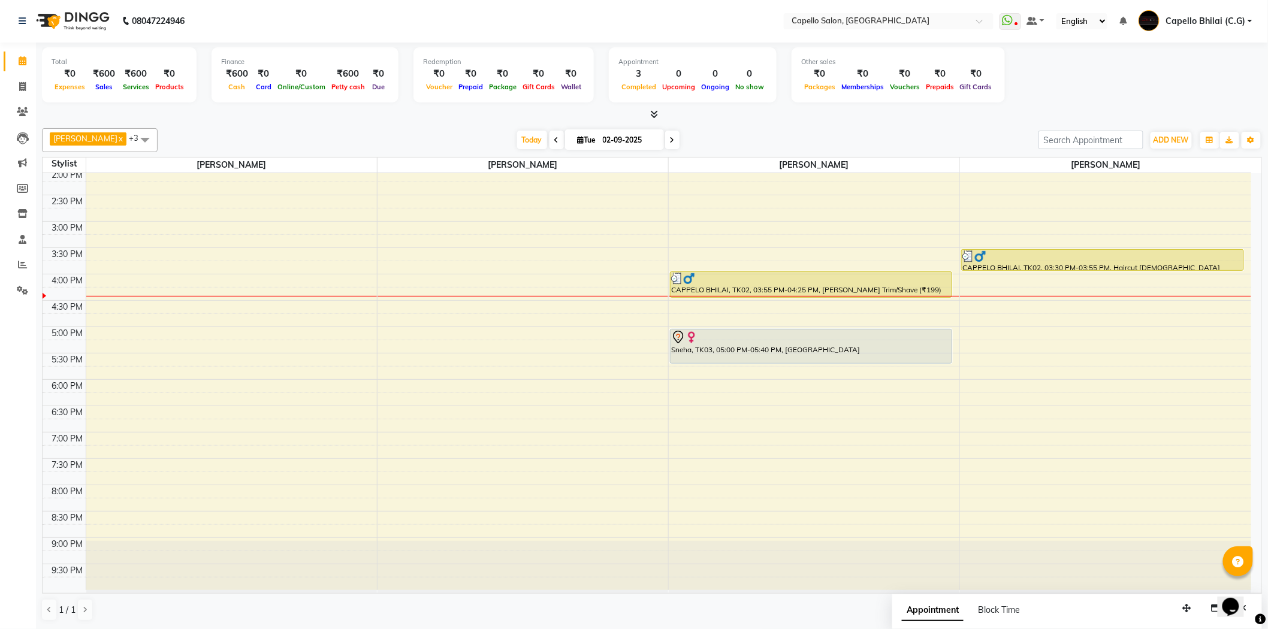
click at [85, 140] on span "[PERSON_NAME]" at bounding box center [85, 139] width 64 height 10
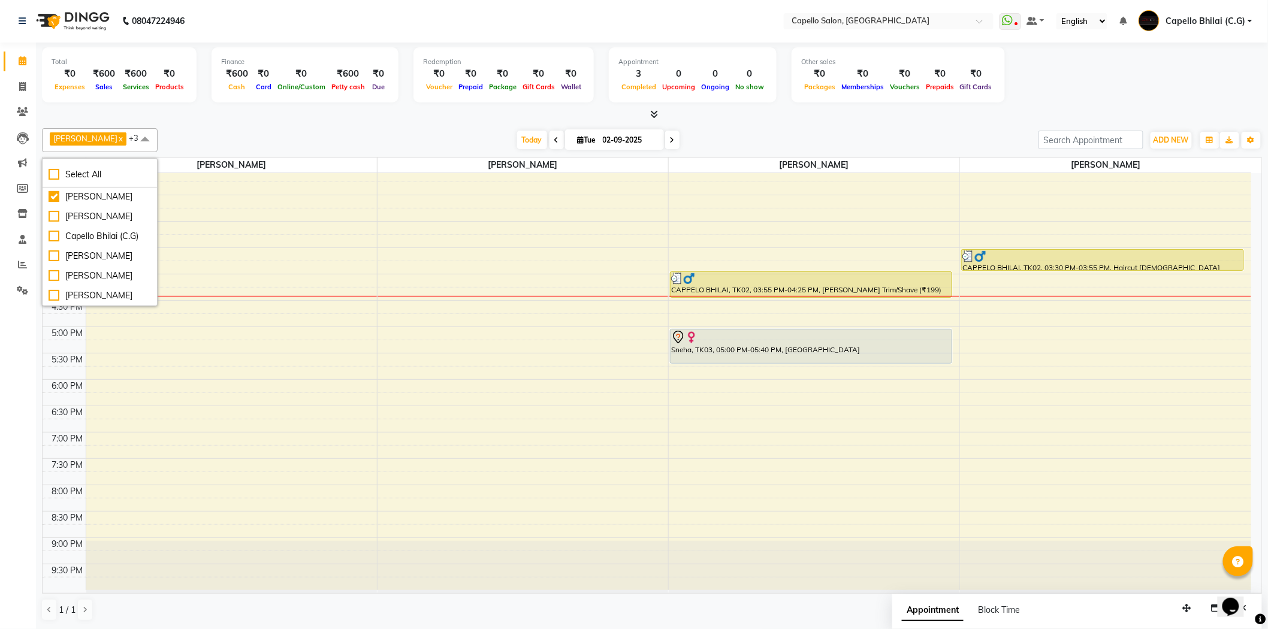
scroll to position [0, 0]
click at [51, 224] on div "[PERSON_NAME]" at bounding box center [100, 217] width 103 height 13
checkbox input "false"
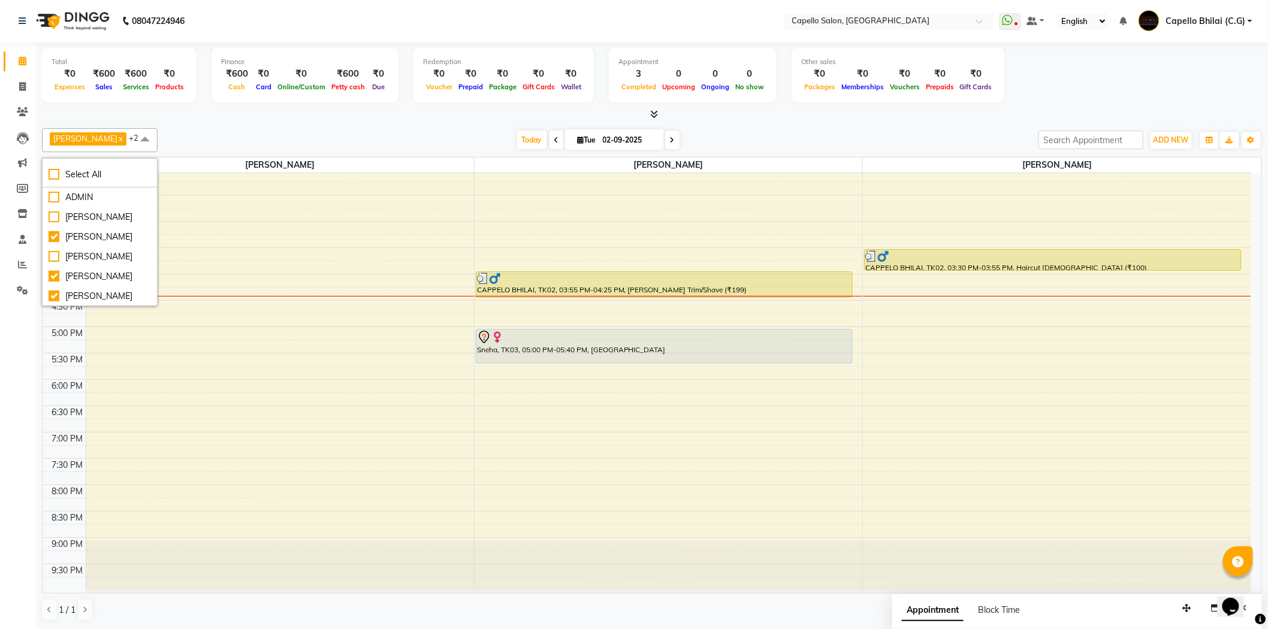
click at [307, 128] on div "Nazma Sheikh x Nitish Sen x YOGENDRA SEN x +2 Select All ADMIN SANDHYA TEMBHURK…" at bounding box center [652, 140] width 1220 height 24
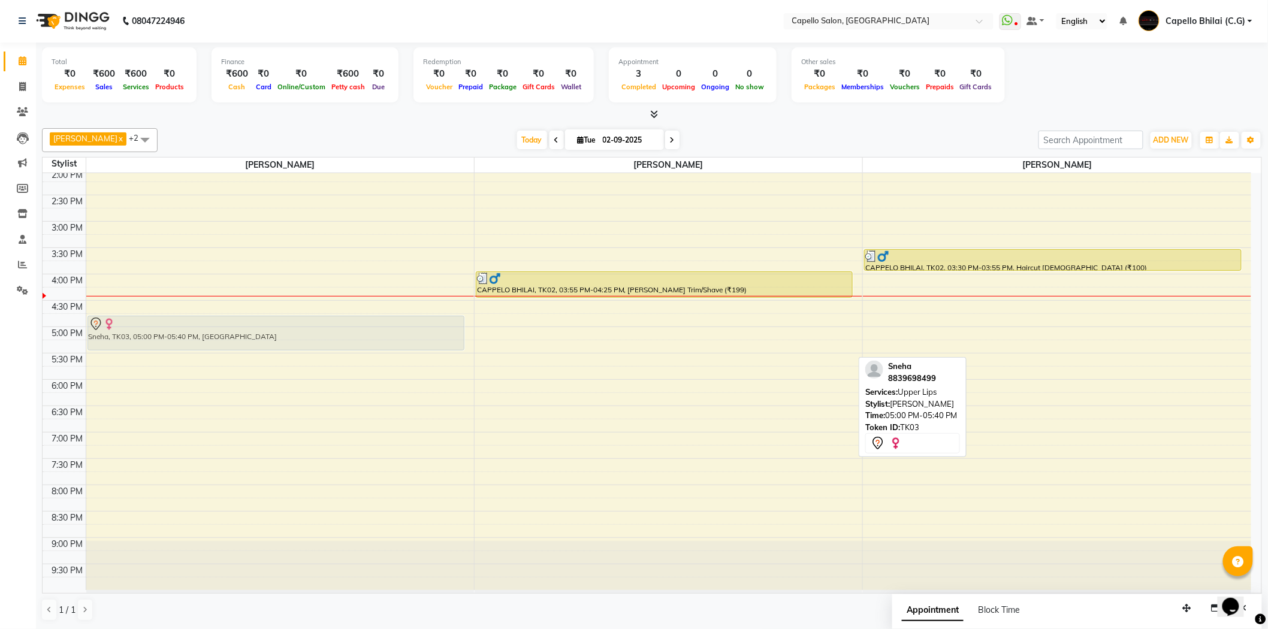
drag, startPoint x: 598, startPoint y: 346, endPoint x: 331, endPoint y: 336, distance: 266.9
click at [331, 336] on tr "Sneha, TK03, 05:00 PM-05:40 PM, Upper Lips Surya Mishra, TK01, 11:20 AM-11:50 A…" at bounding box center [647, 222] width 1209 height 738
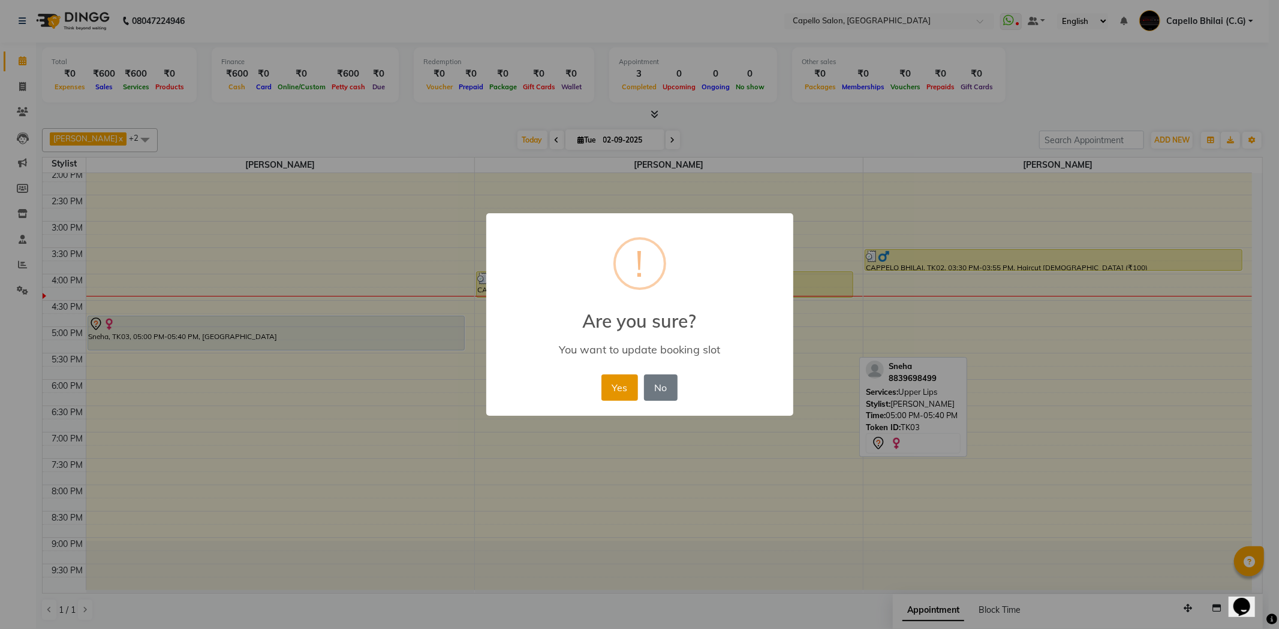
click at [613, 392] on button "Yes" at bounding box center [619, 388] width 37 height 26
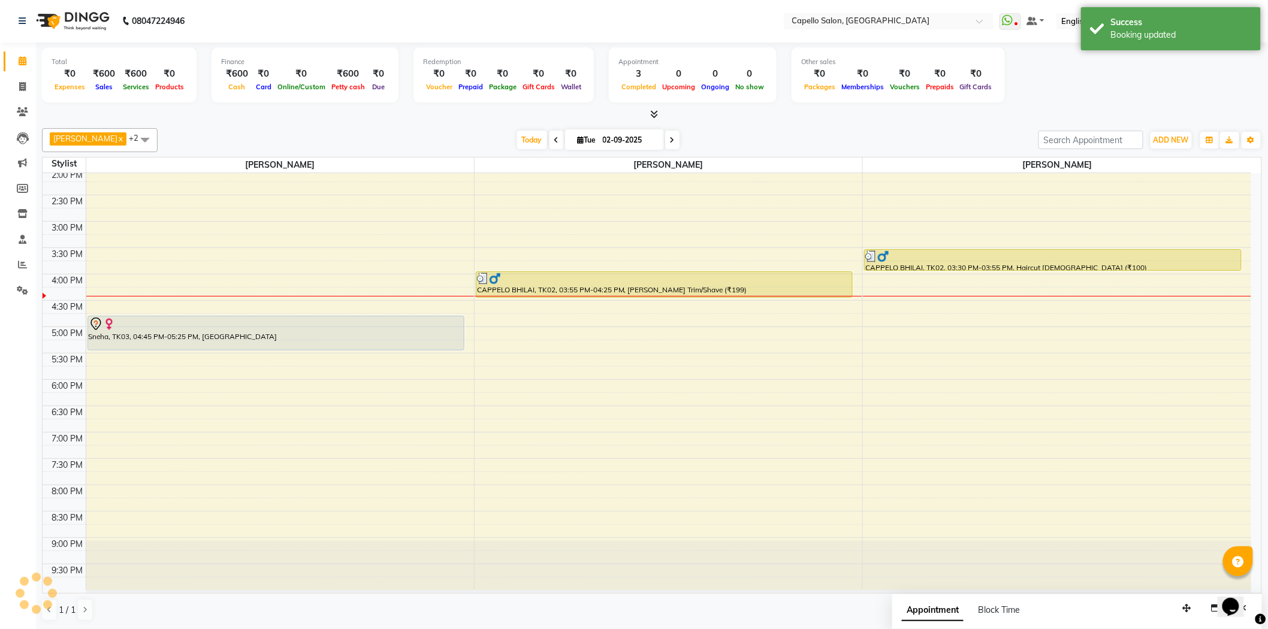
click at [382, 121] on div "Total ₹0 Expenses ₹600 Sales ₹600 Services ₹0 Products Finance ₹600 Cash ₹0 Car…" at bounding box center [652, 336] width 1232 height 587
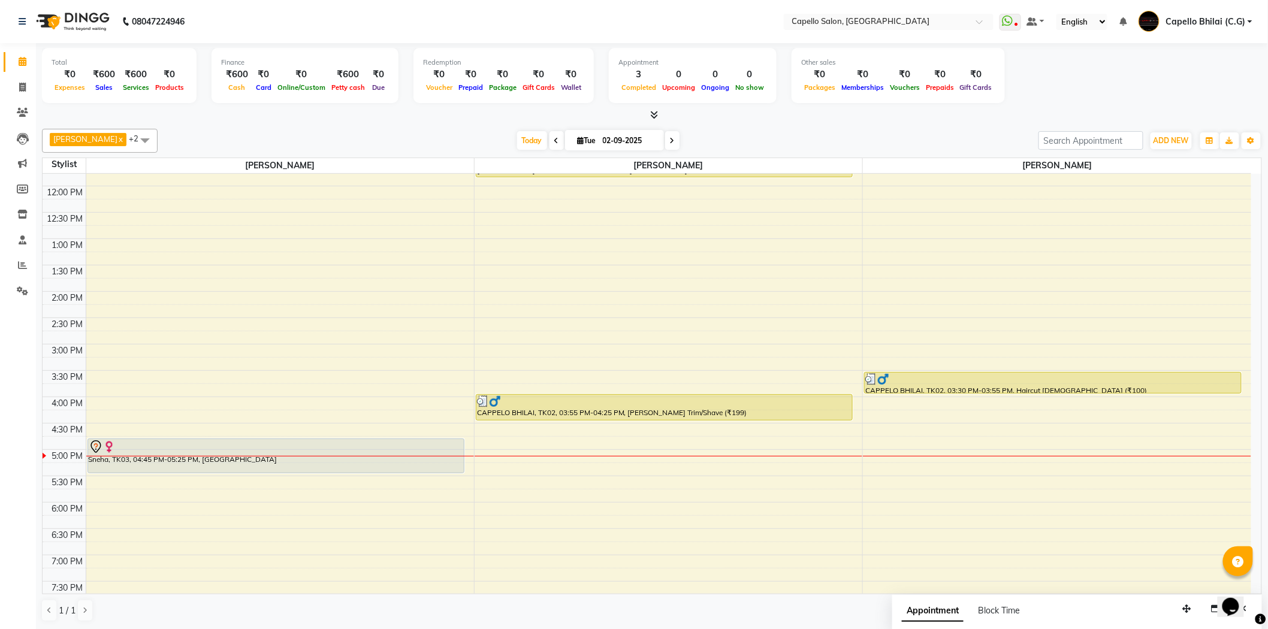
scroll to position [321, 0]
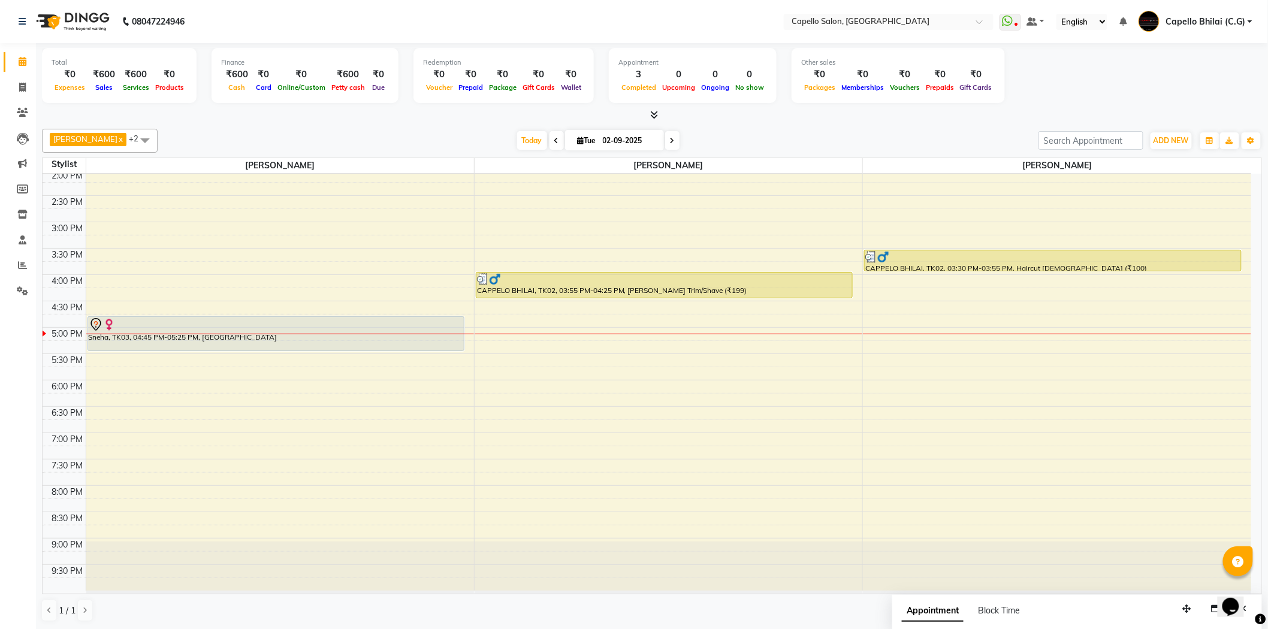
click at [653, 111] on icon at bounding box center [655, 114] width 8 height 9
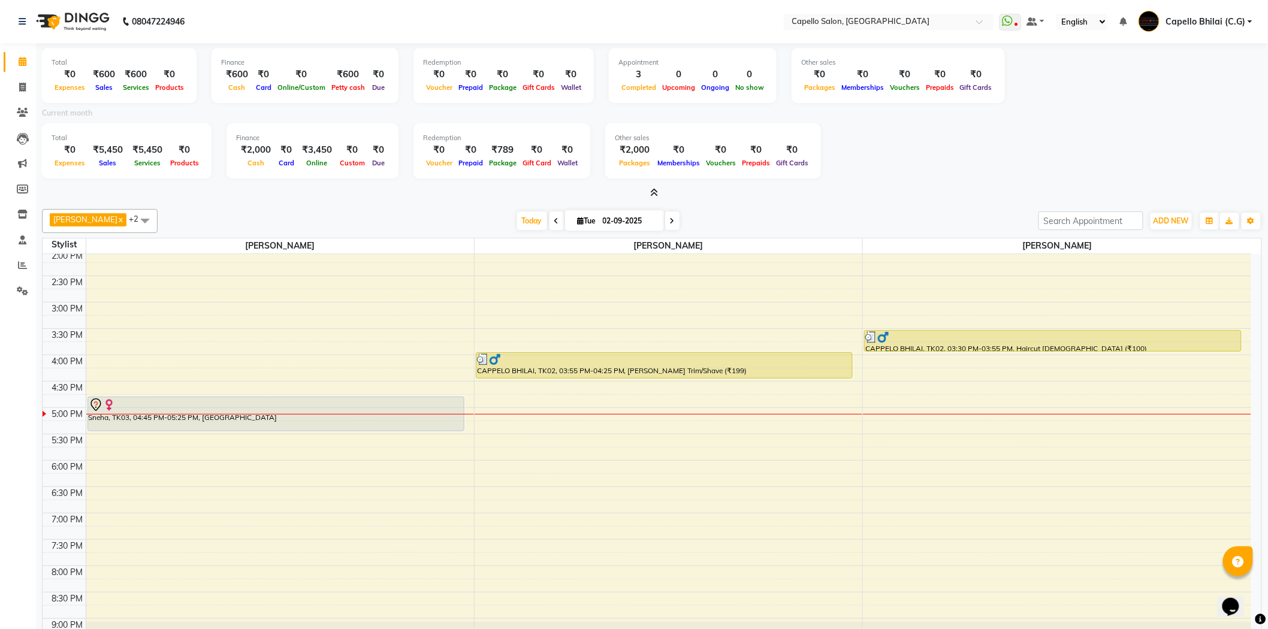
click at [652, 191] on icon at bounding box center [655, 192] width 8 height 9
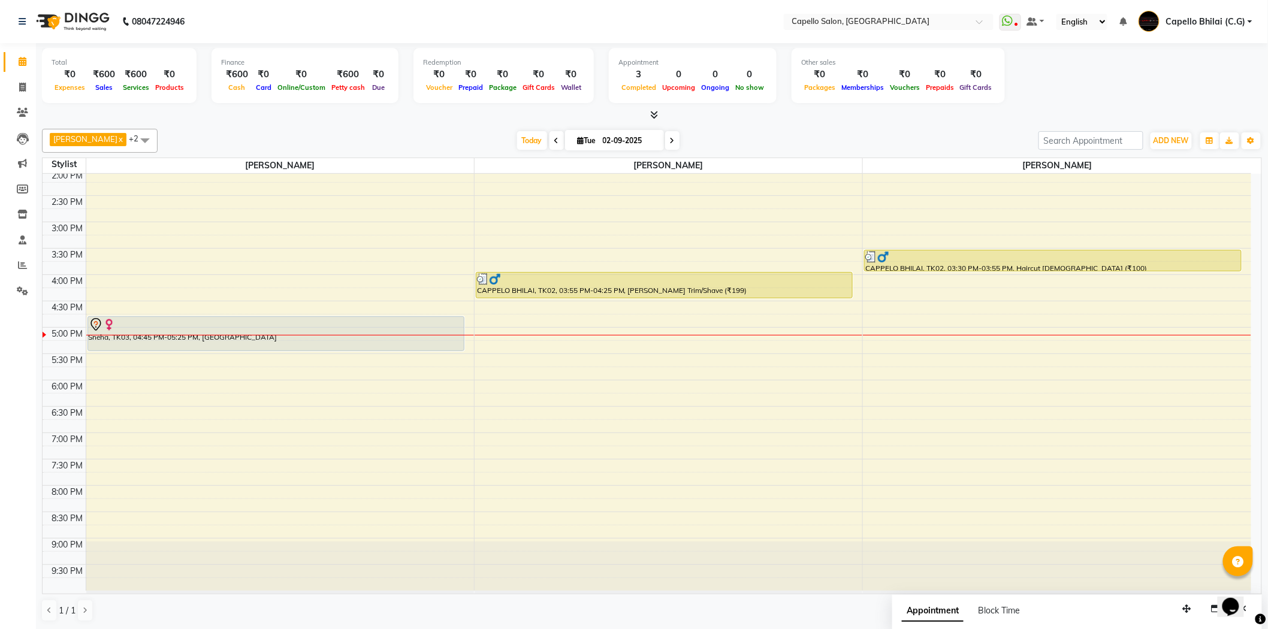
scroll to position [1, 0]
click at [651, 117] on icon at bounding box center [655, 114] width 8 height 9
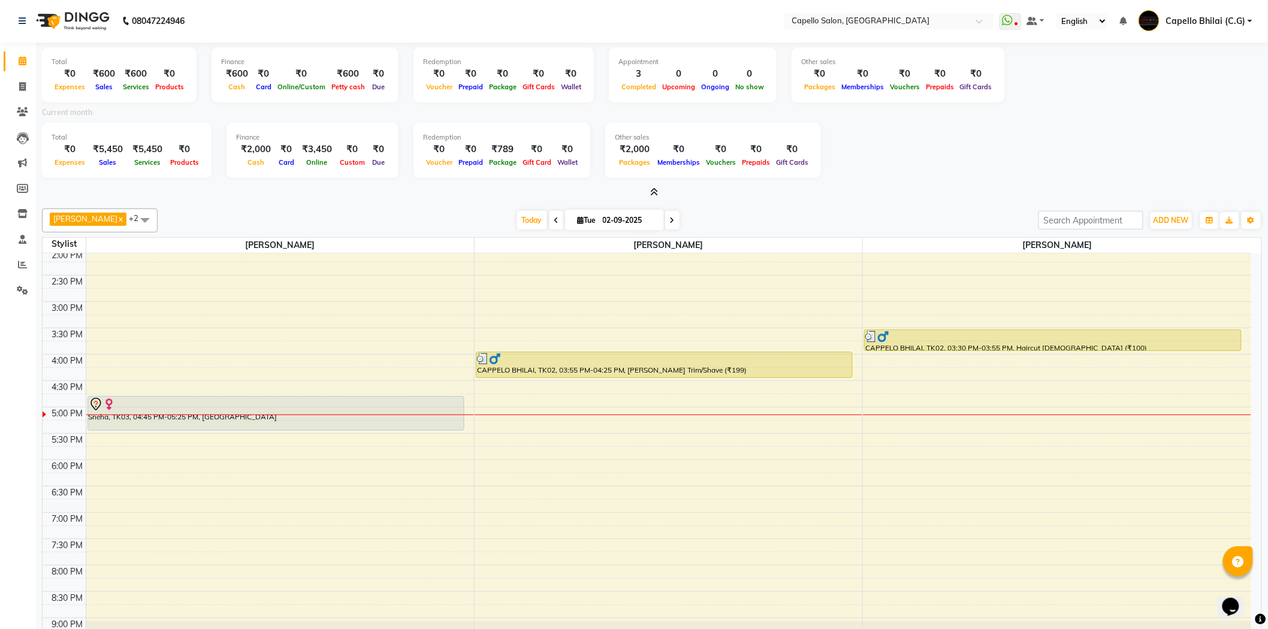
click at [652, 188] on icon at bounding box center [655, 192] width 8 height 9
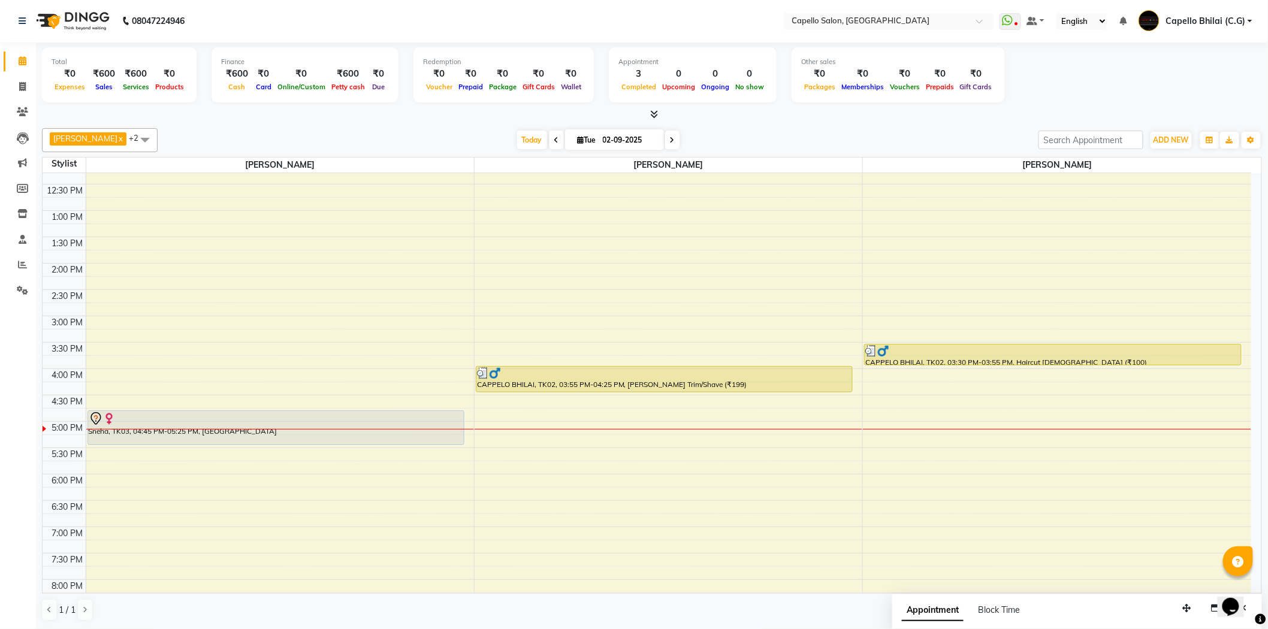
scroll to position [55, 0]
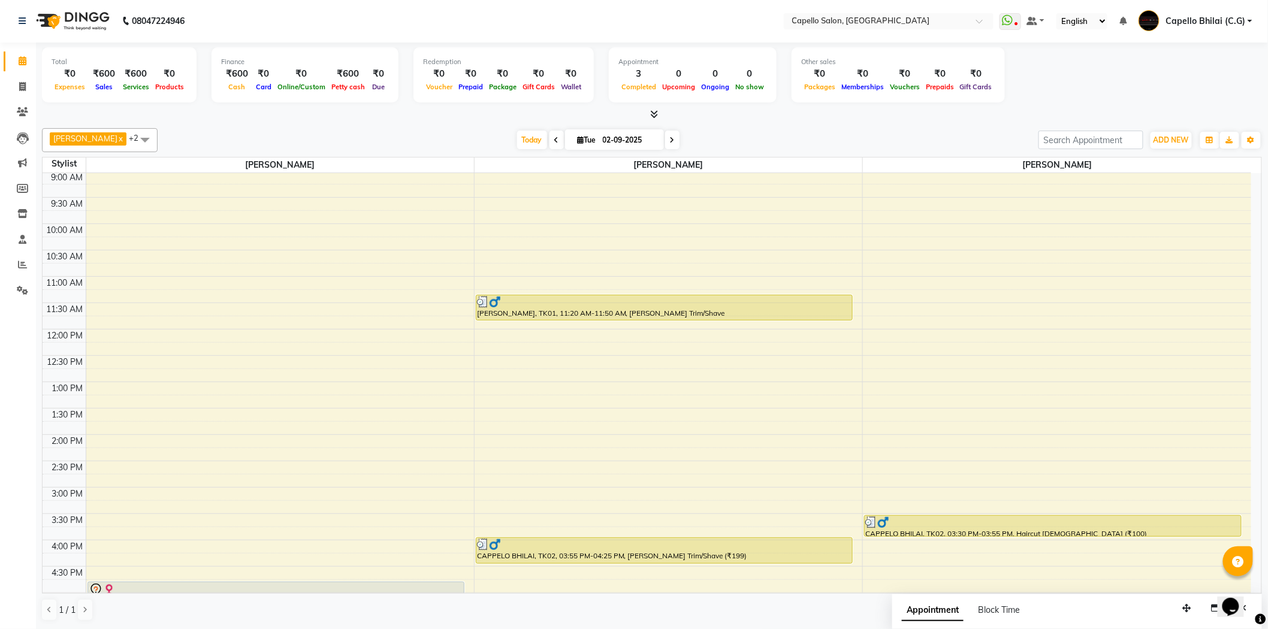
click at [648, 116] on span at bounding box center [652, 114] width 13 height 13
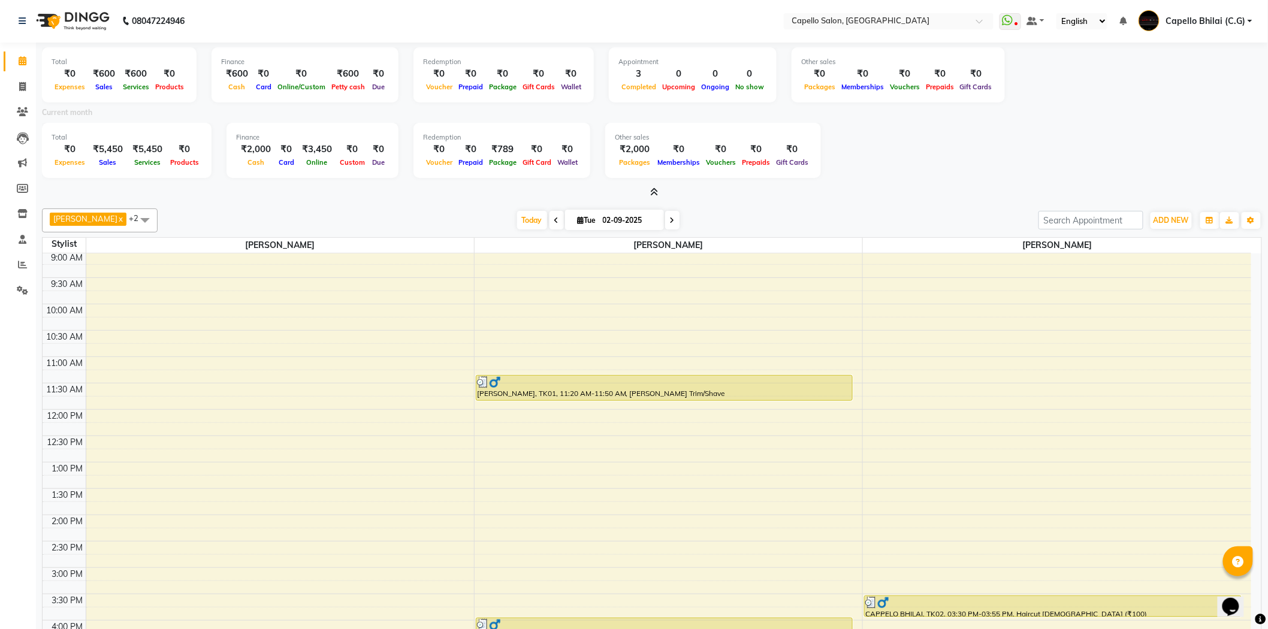
click at [654, 191] on icon at bounding box center [655, 192] width 8 height 9
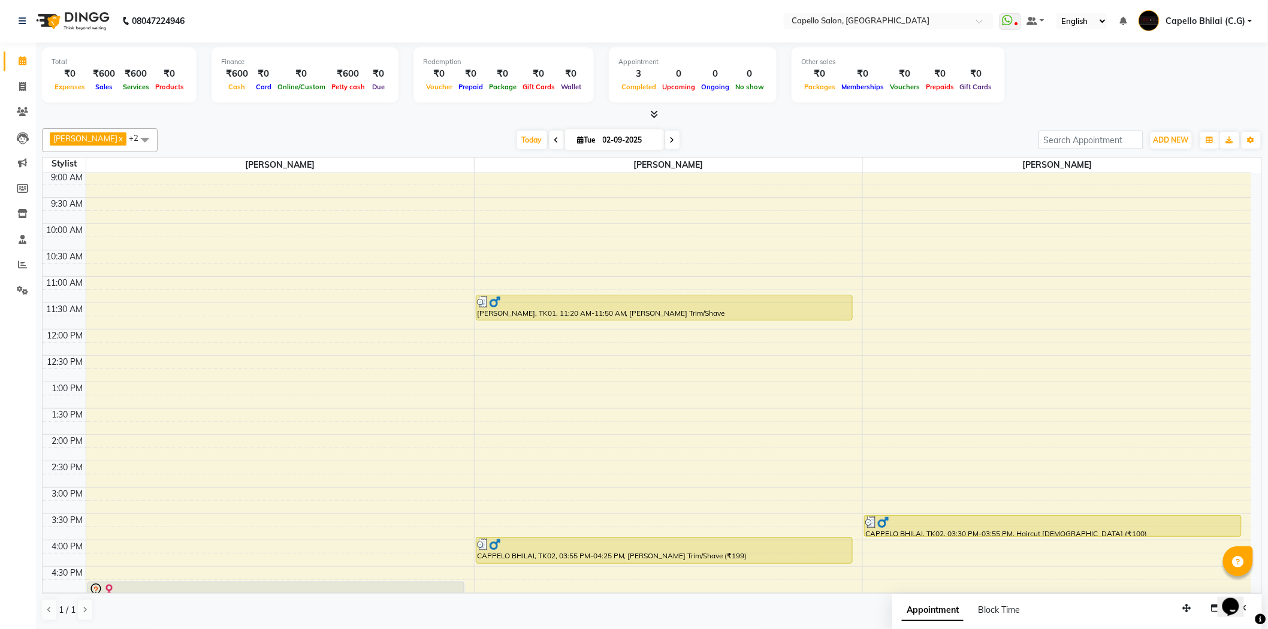
click at [651, 115] on icon at bounding box center [655, 114] width 8 height 9
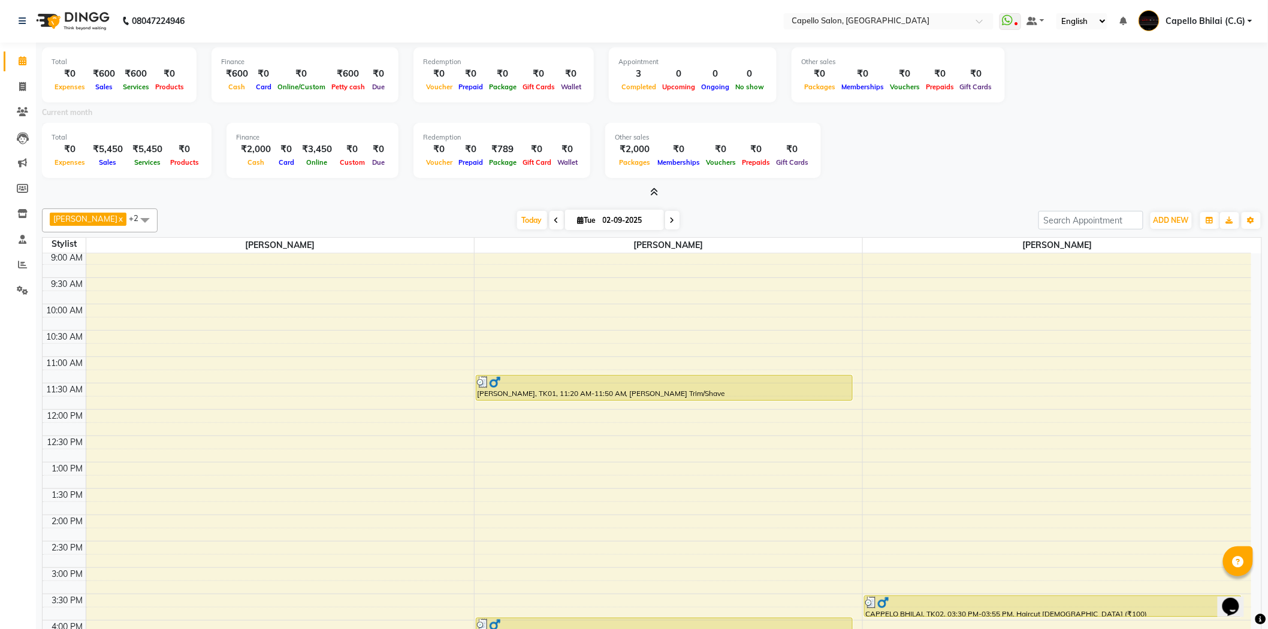
click at [652, 192] on icon at bounding box center [655, 192] width 8 height 9
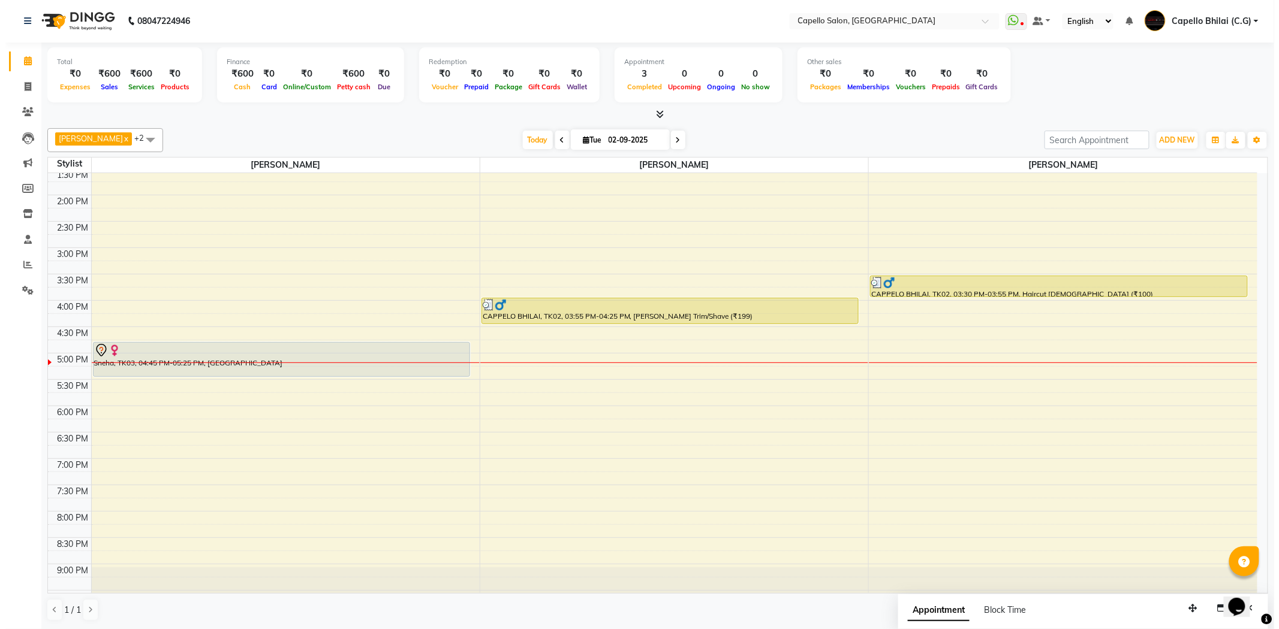
scroll to position [321, 0]
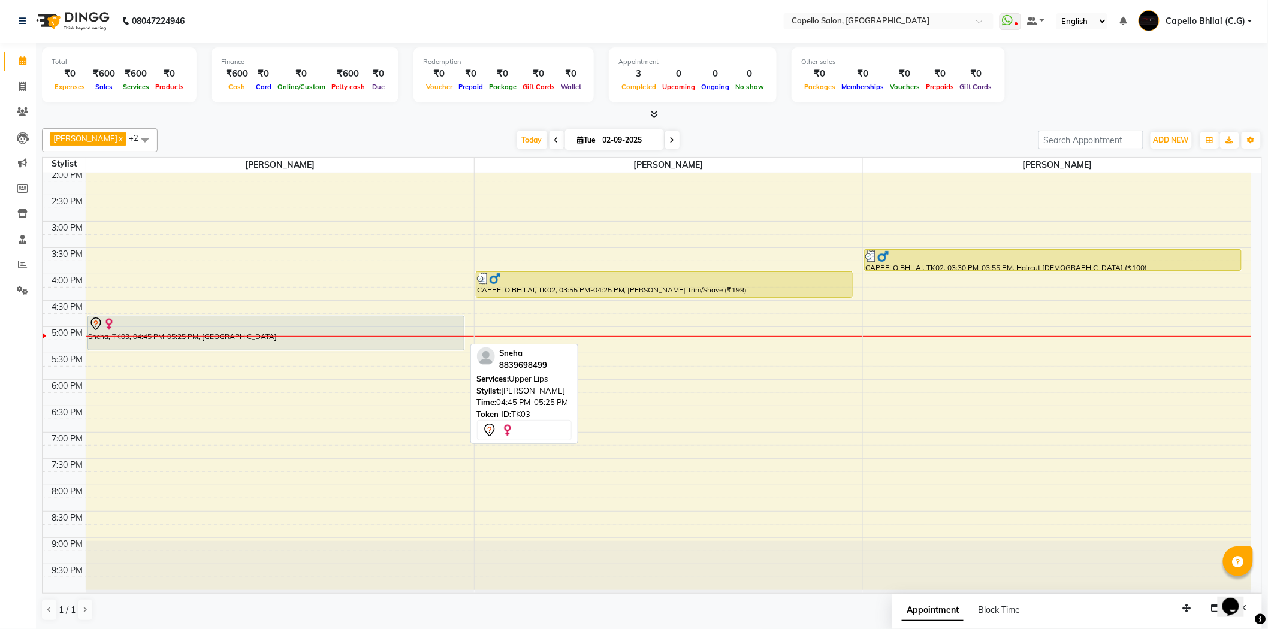
click at [236, 337] on div "Sneha, TK03, 04:45 PM-05:25 PM, [GEOGRAPHIC_DATA]" at bounding box center [276, 334] width 376 height 34
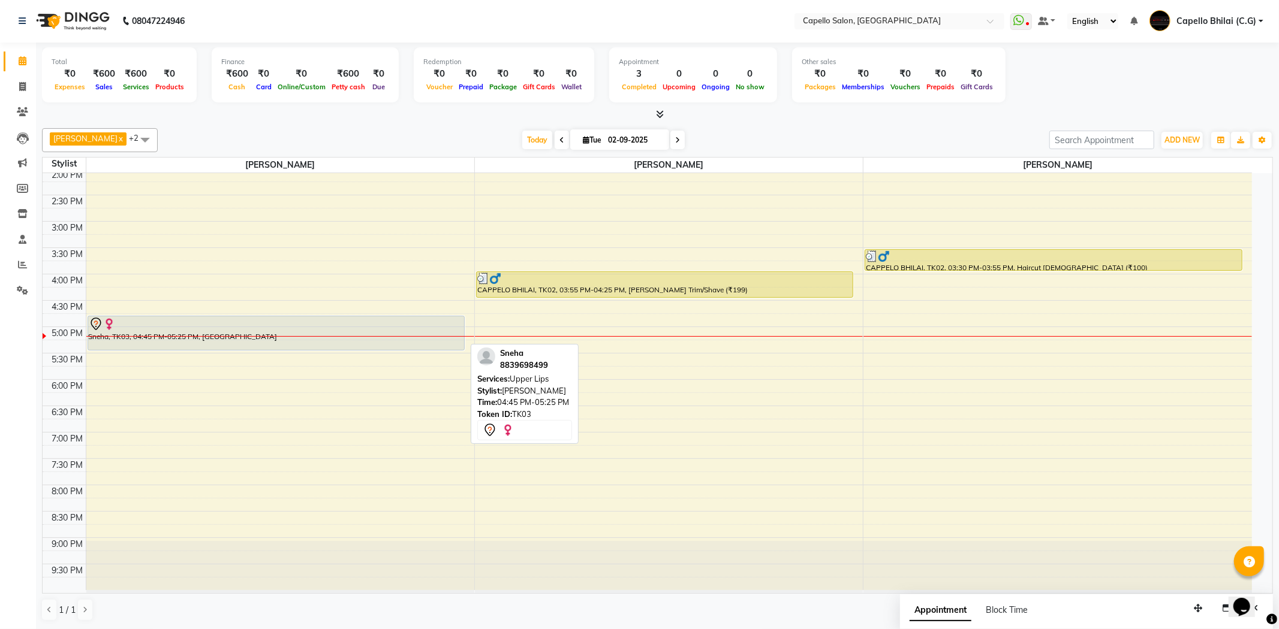
select select "7"
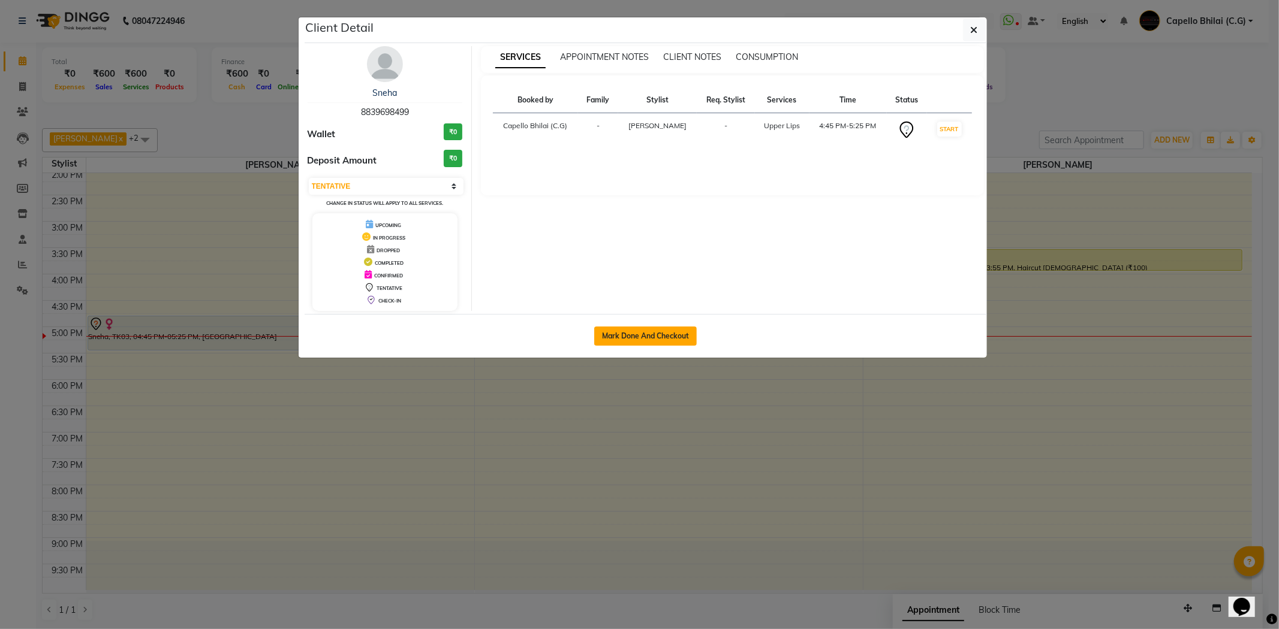
click at [655, 337] on button "Mark Done And Checkout" at bounding box center [645, 336] width 103 height 19
select select "service"
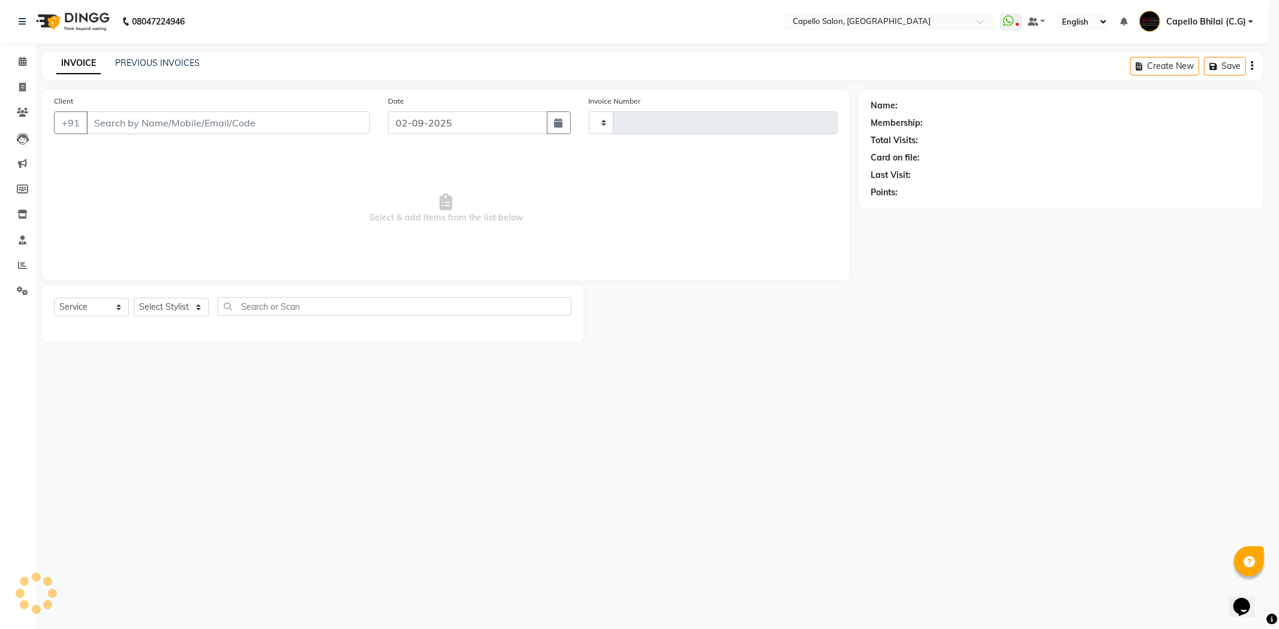
type input "2213"
select select "809"
type input "8839698499"
select select "49122"
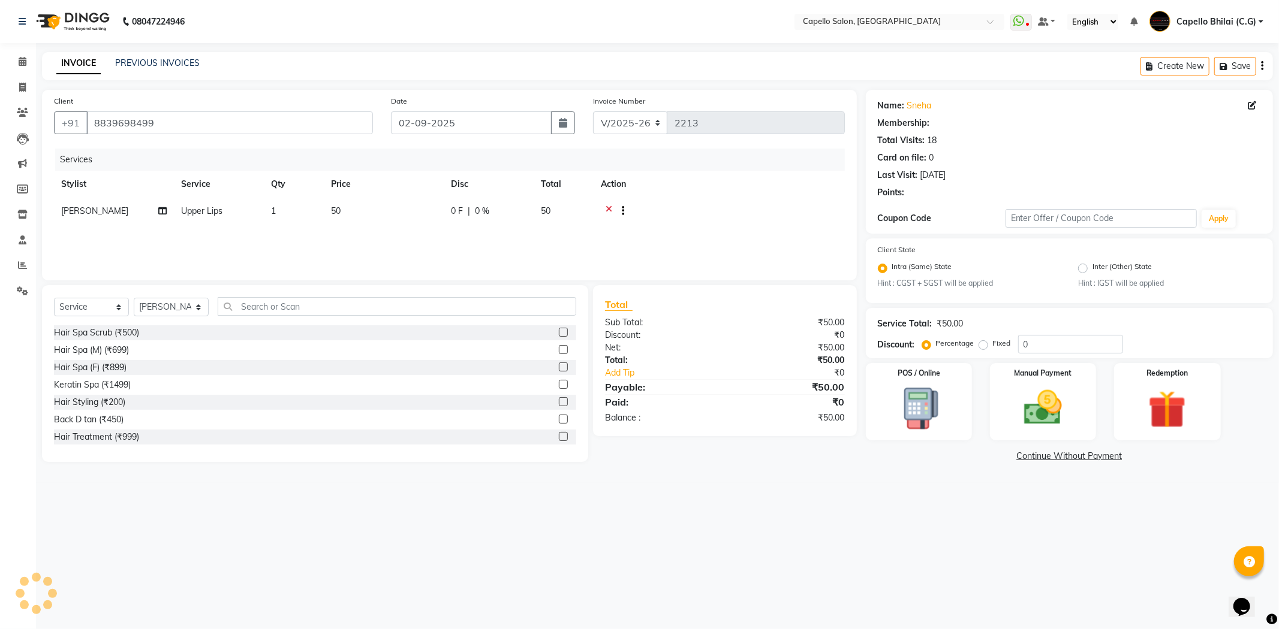
select select "1: Object"
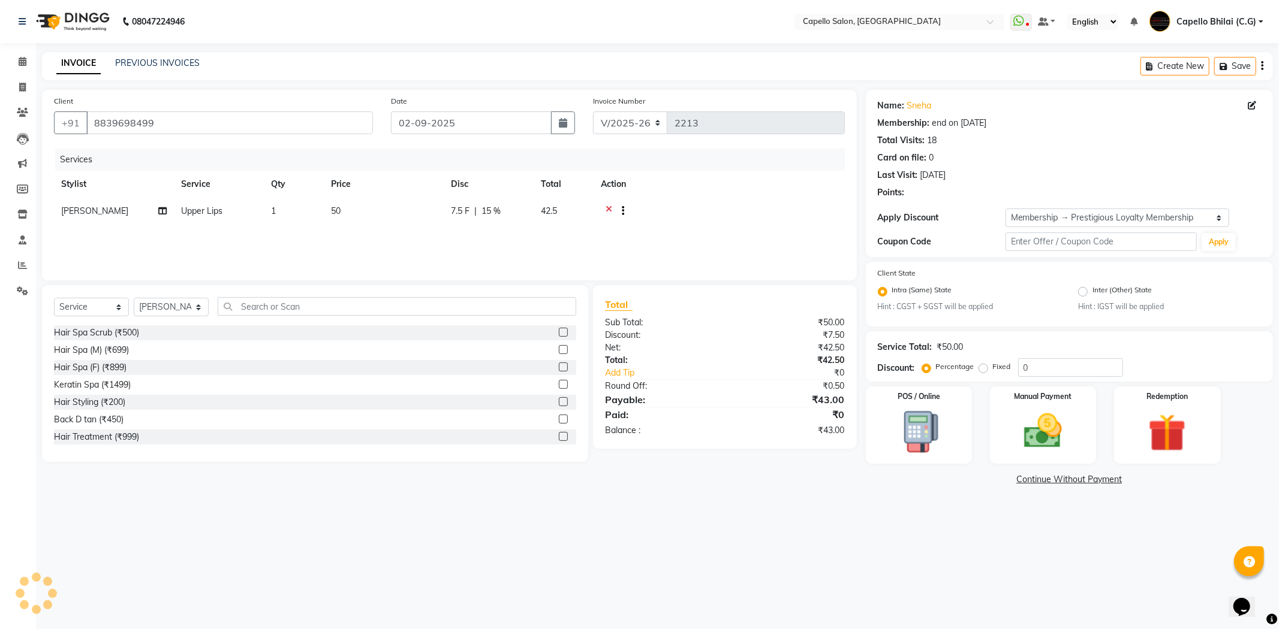
type input "15"
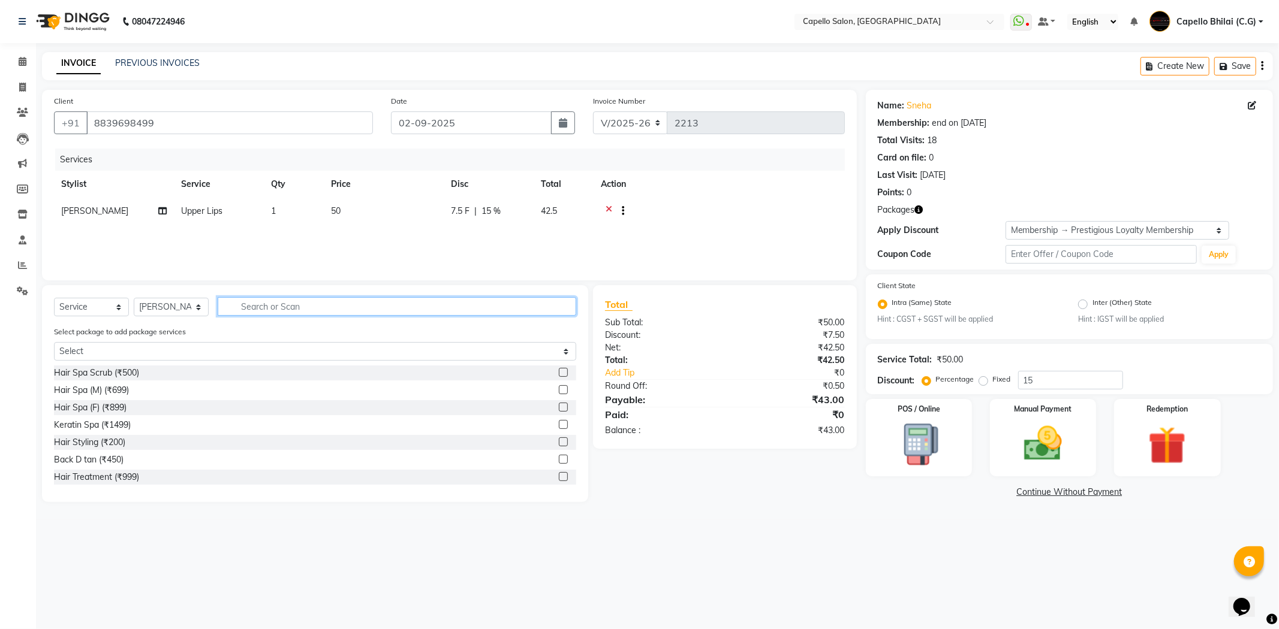
click at [300, 307] on input "text" at bounding box center [397, 306] width 358 height 19
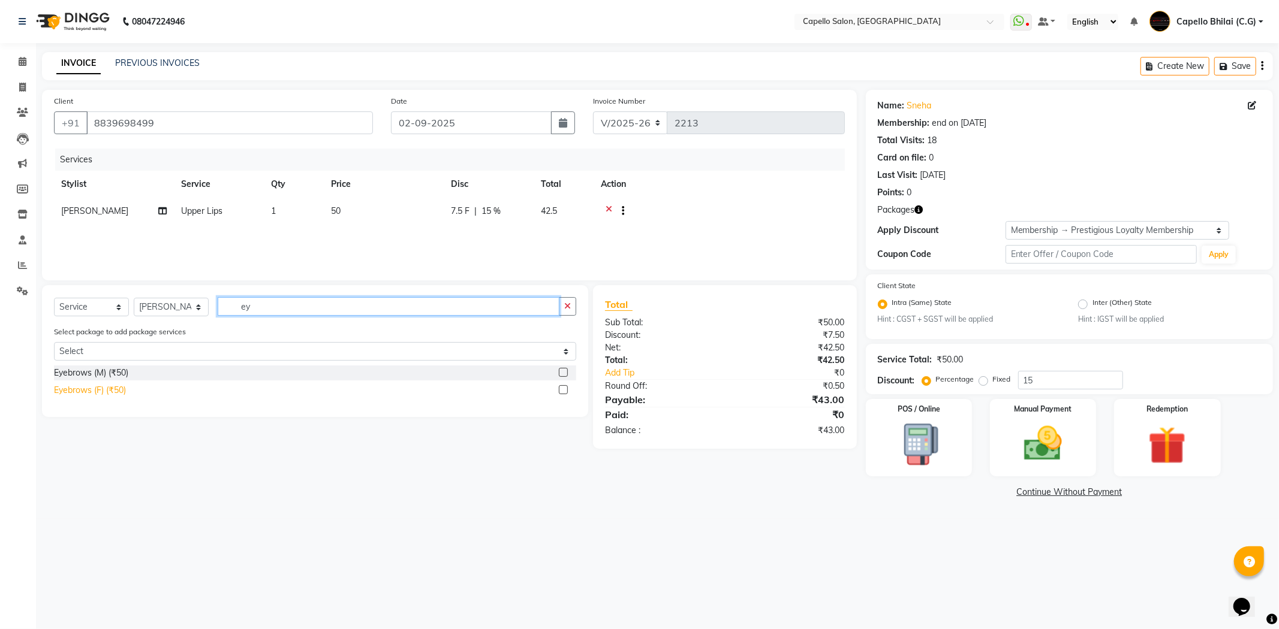
type input "ey"
click at [91, 388] on div "Eyebrows (F) (₹50)" at bounding box center [90, 390] width 72 height 13
checkbox input "false"
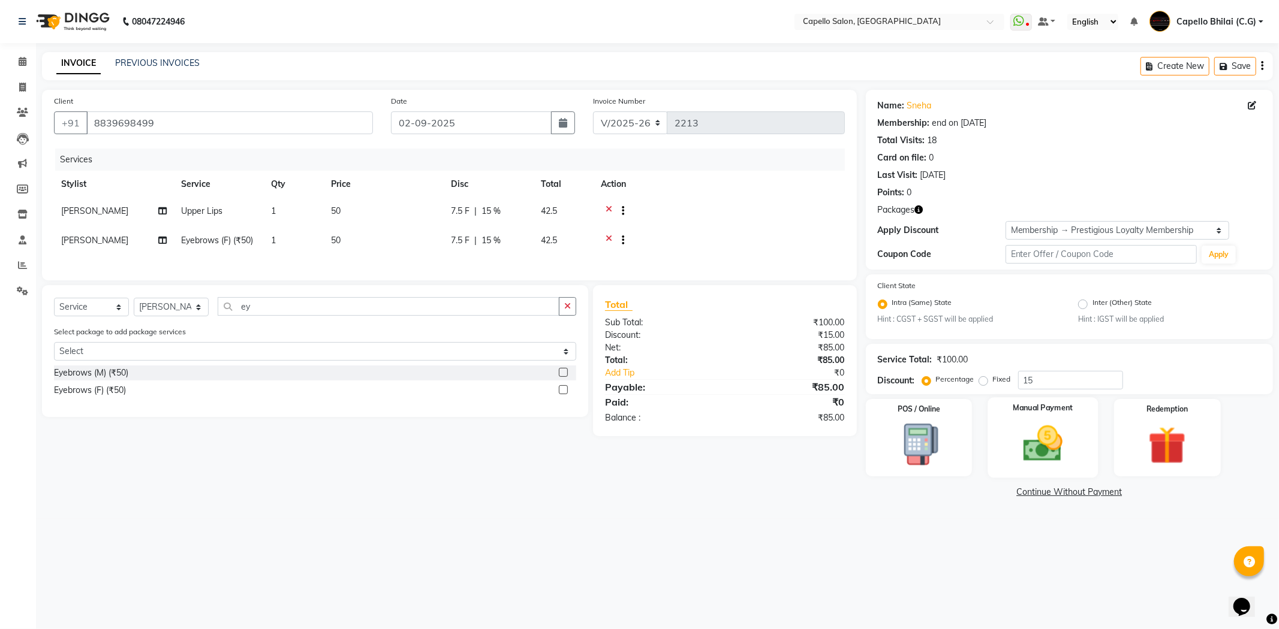
click at [1045, 454] on img at bounding box center [1043, 444] width 64 height 46
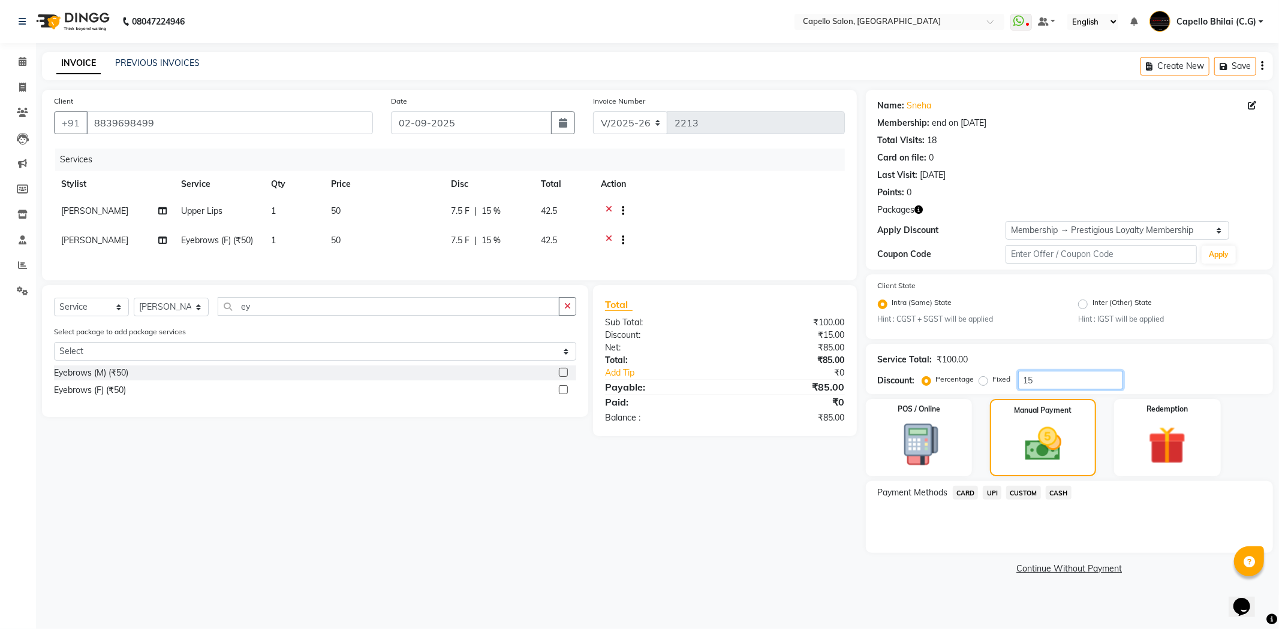
click at [982, 391] on div "Service Total: ₹100.00 Discount: Percentage Fixed 15" at bounding box center [1069, 369] width 407 height 50
type input "0"
click at [966, 563] on link "Continue Without Payment" at bounding box center [1069, 569] width 402 height 13
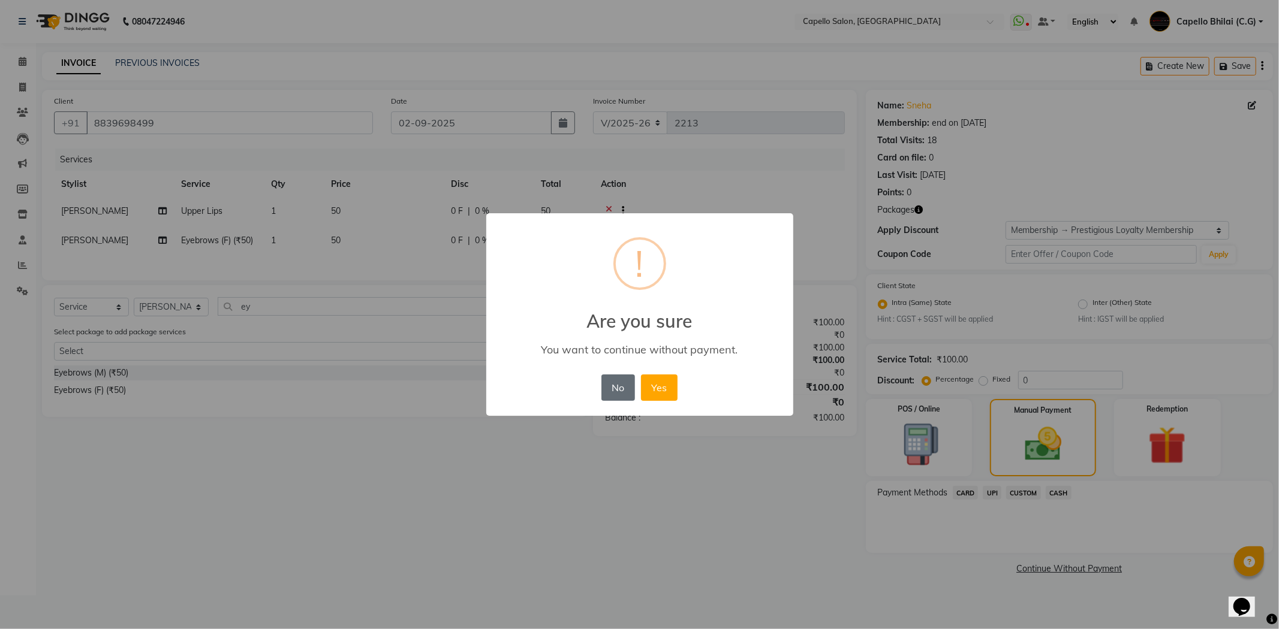
click at [611, 382] on button "No" at bounding box center [618, 388] width 34 height 26
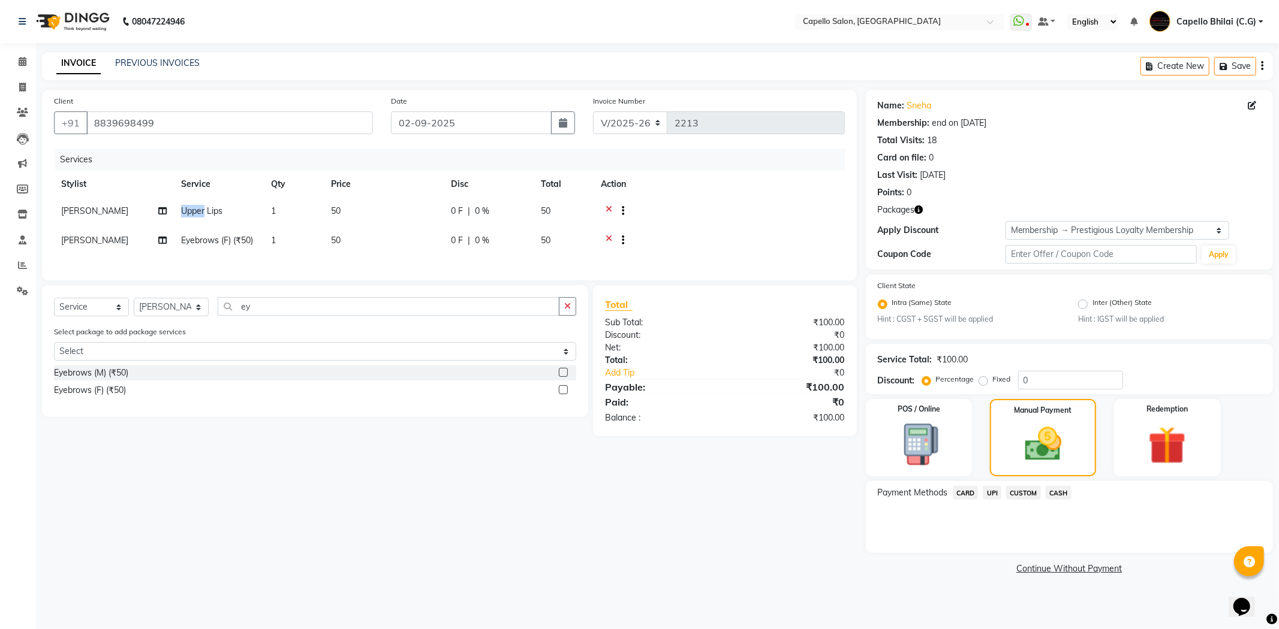
drag, startPoint x: 182, startPoint y: 214, endPoint x: 206, endPoint y: 218, distance: 23.8
click at [206, 218] on td "Upper Lips" at bounding box center [219, 212] width 90 height 29
select select "49122"
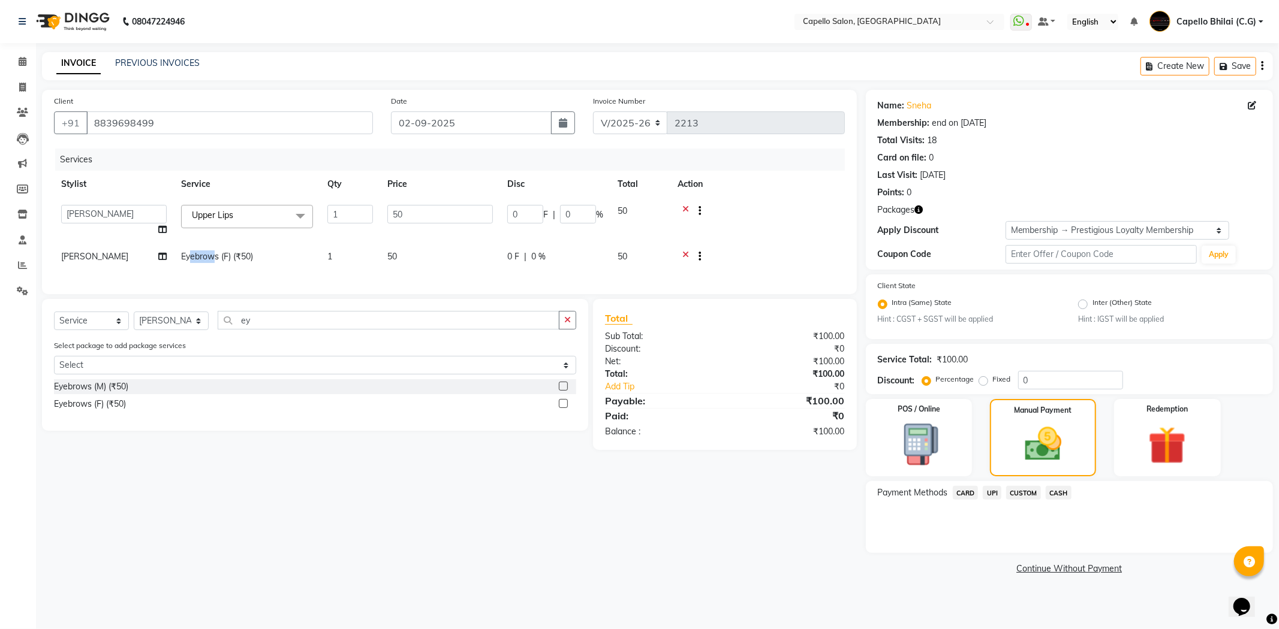
drag, startPoint x: 190, startPoint y: 258, endPoint x: 215, endPoint y: 259, distance: 24.6
click at [215, 259] on span "Eyebrows (F) (₹50)" at bounding box center [217, 256] width 72 height 11
select select "49122"
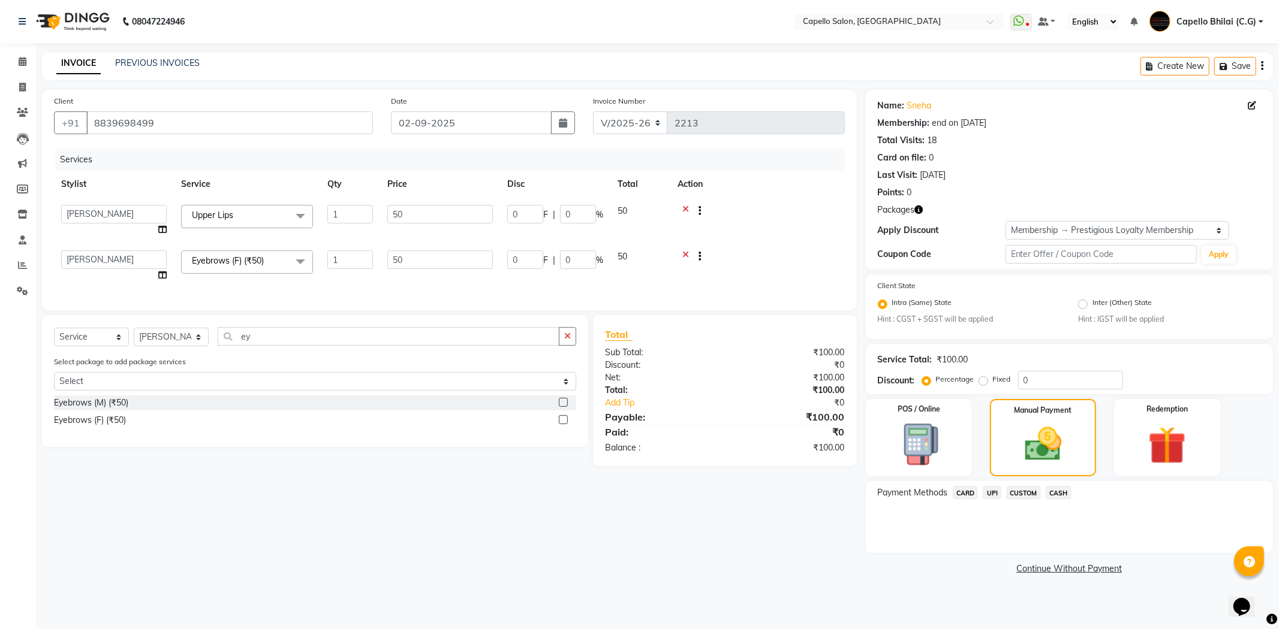
click at [985, 495] on span "UPI" at bounding box center [991, 493] width 19 height 14
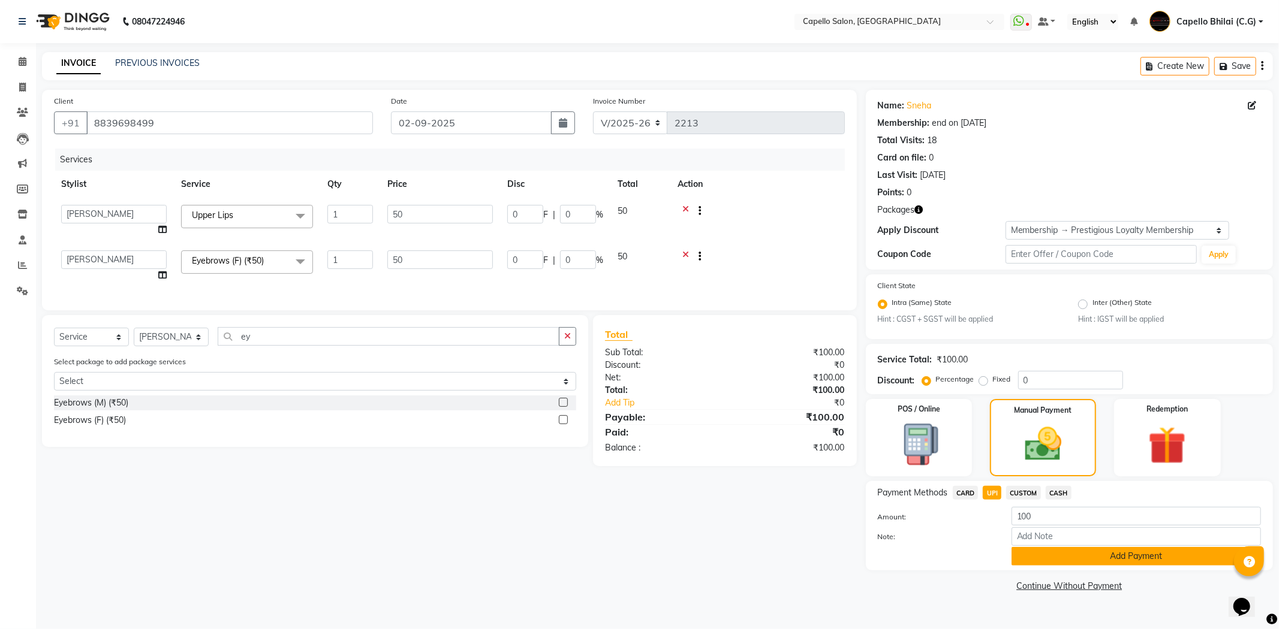
click at [1037, 548] on button "Add Payment" at bounding box center [1135, 556] width 249 height 19
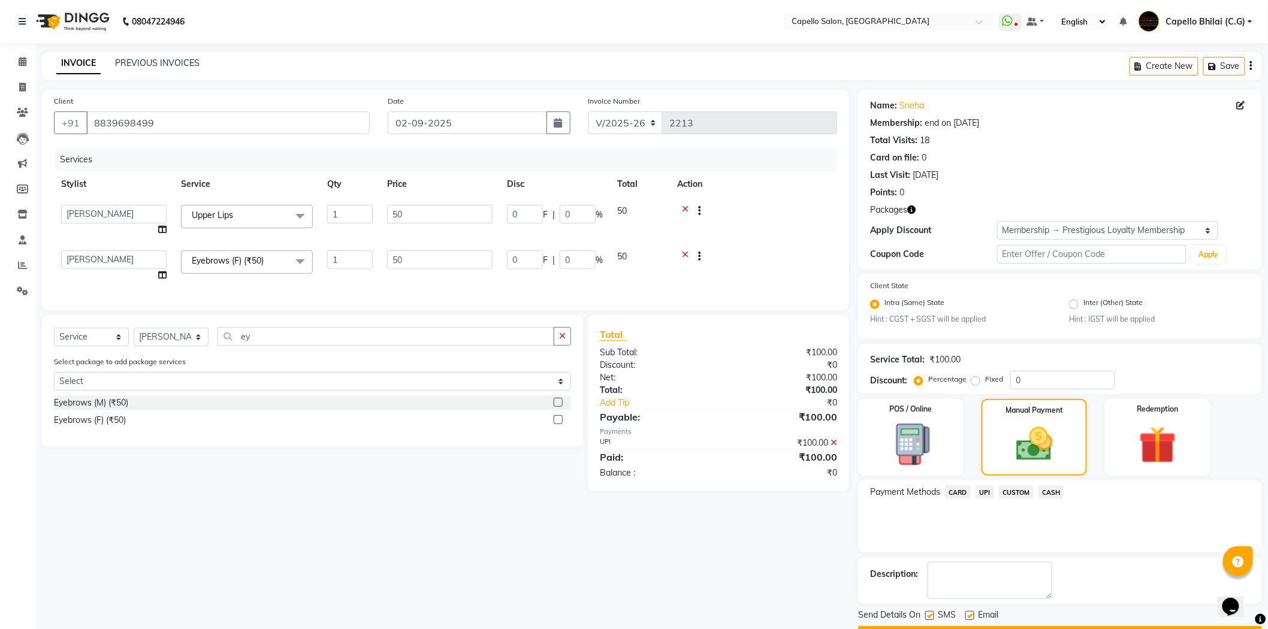
scroll to position [34, 0]
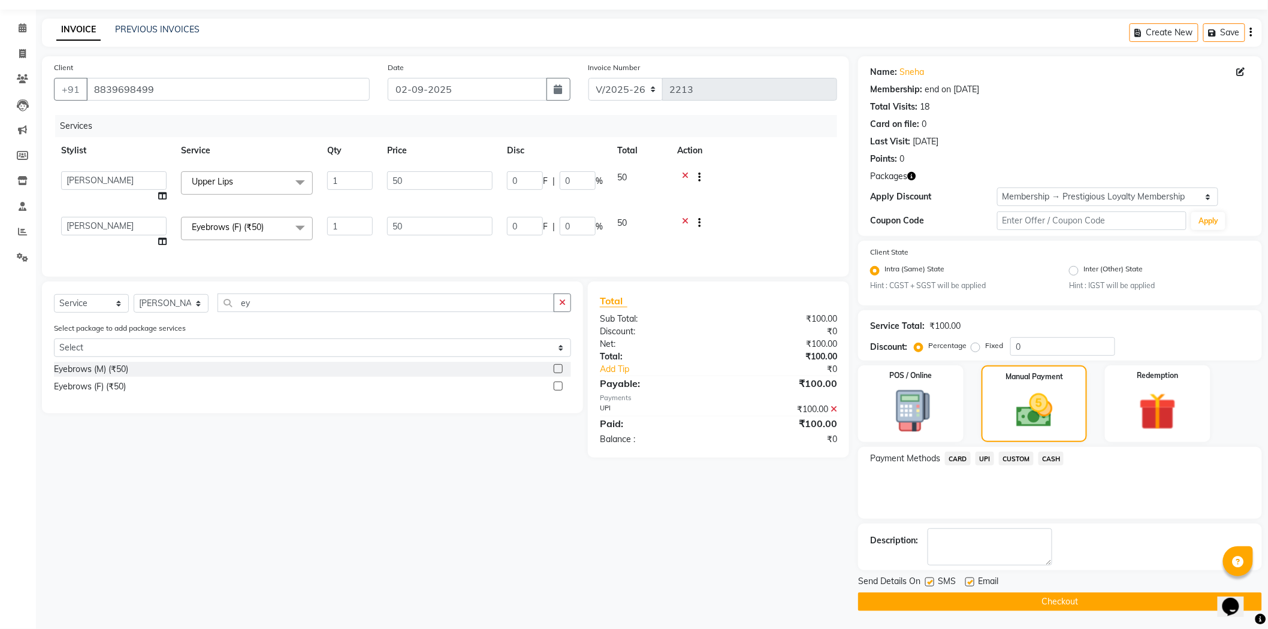
click at [921, 604] on button "Checkout" at bounding box center [1060, 602] width 404 height 19
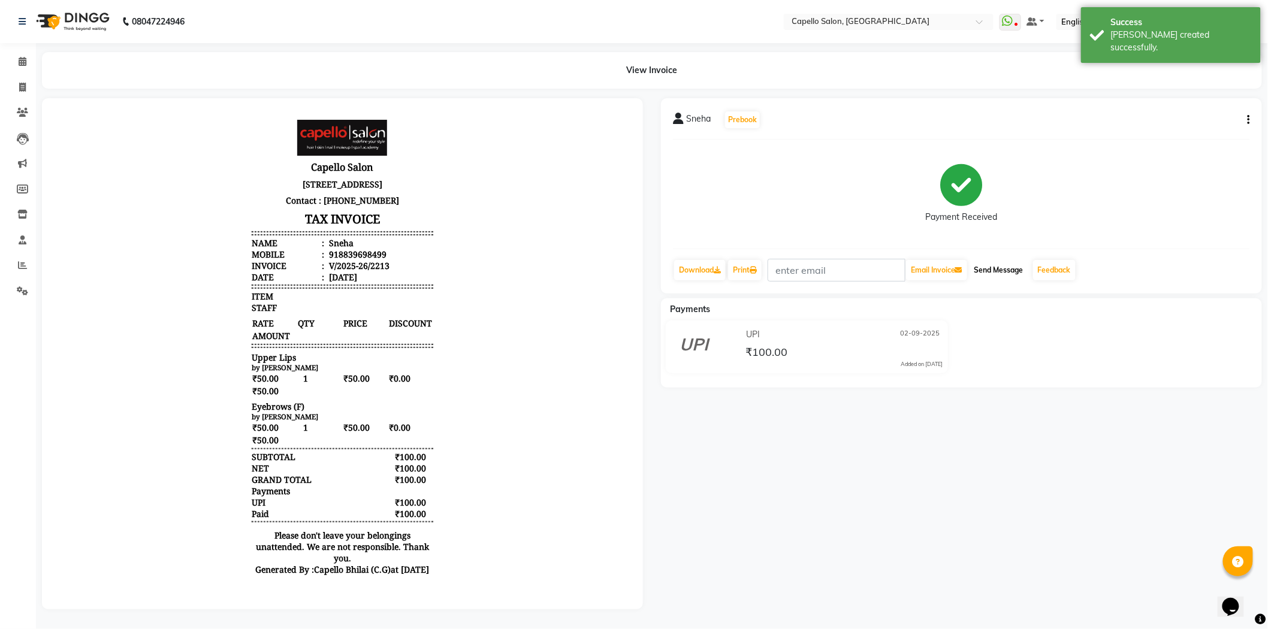
click at [1021, 264] on button "Send Message" at bounding box center [999, 270] width 59 height 20
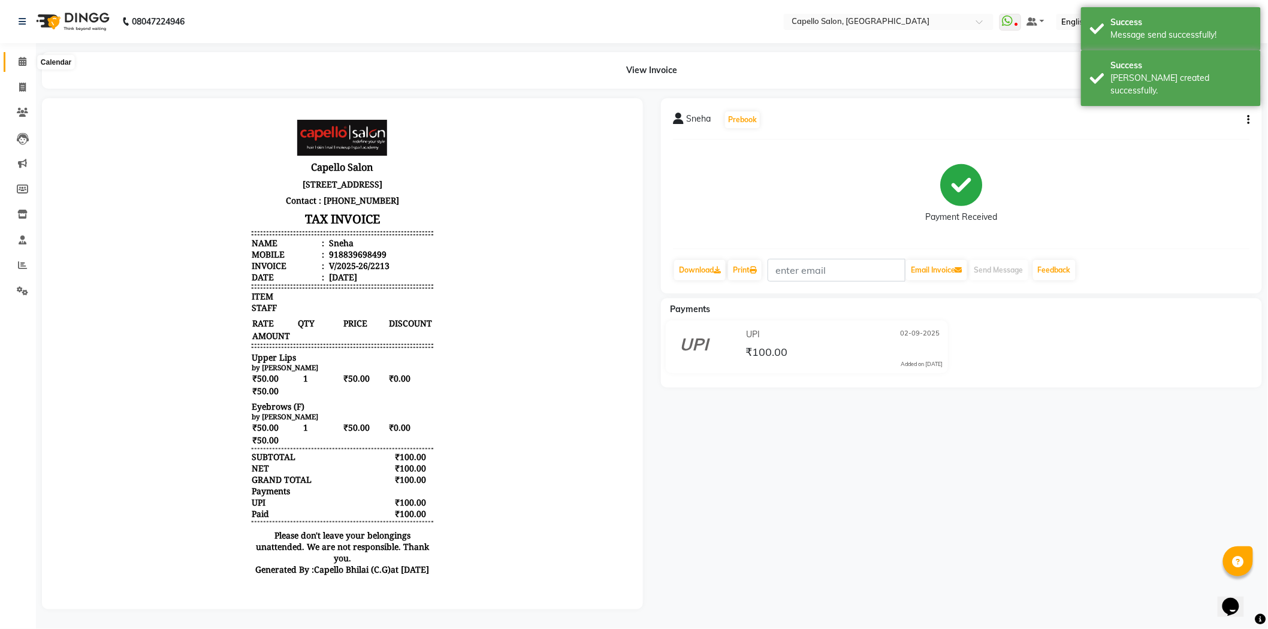
click at [20, 61] on icon at bounding box center [23, 61] width 8 height 9
